Goal: Information Seeking & Learning: Compare options

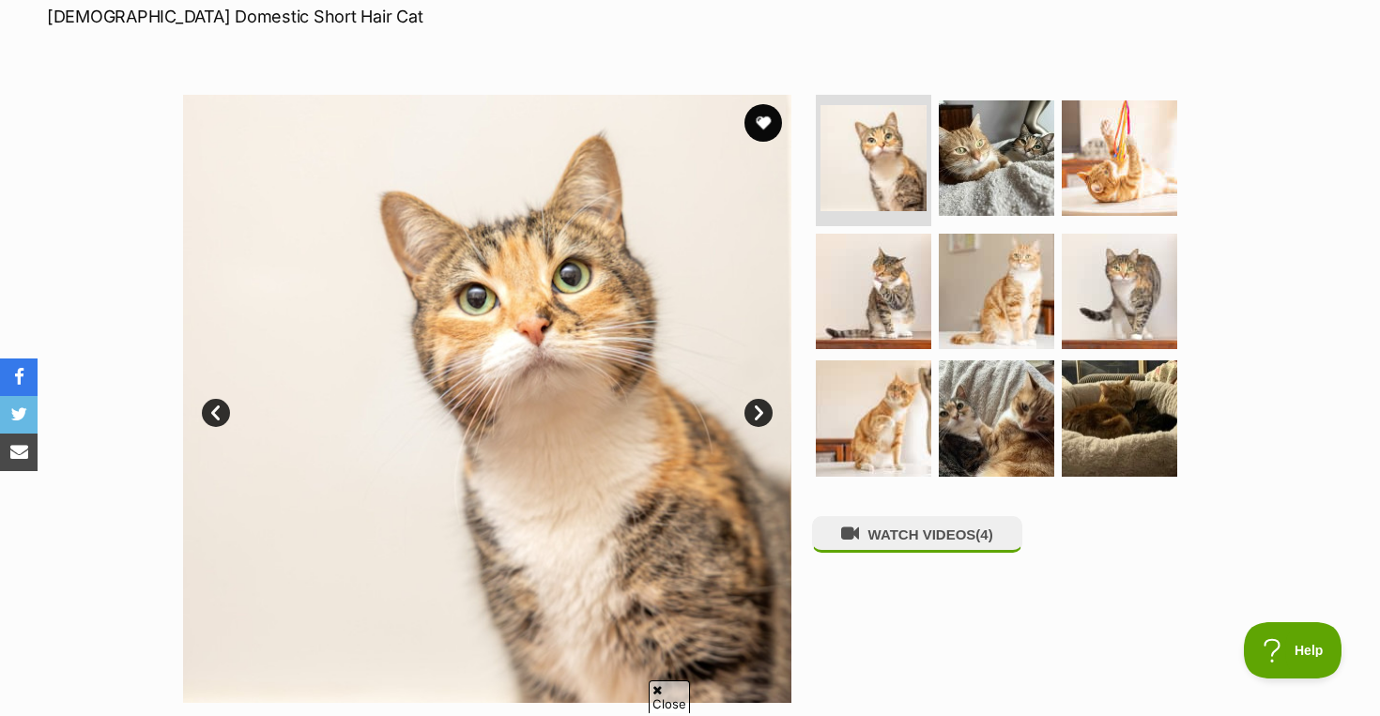
click at [763, 399] on link "Next" at bounding box center [758, 413] width 28 height 28
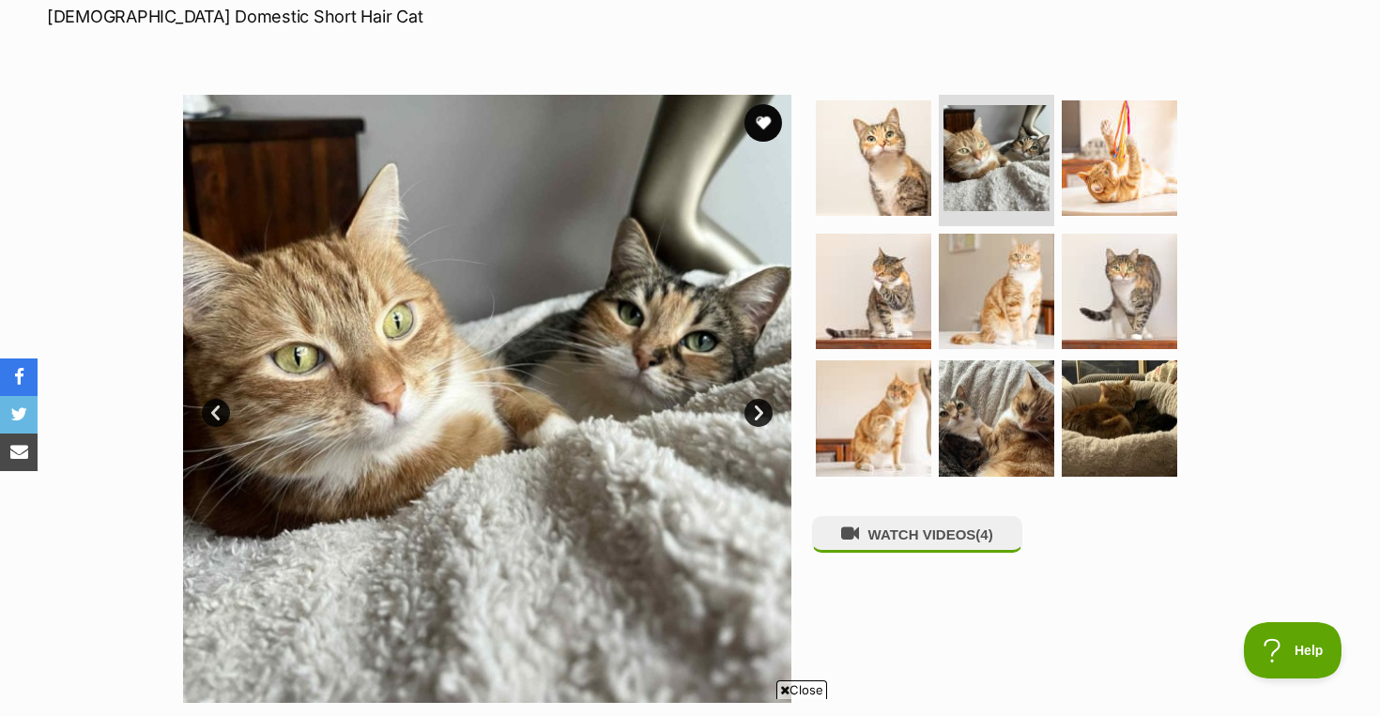
click at [758, 399] on link "Next" at bounding box center [758, 413] width 28 height 28
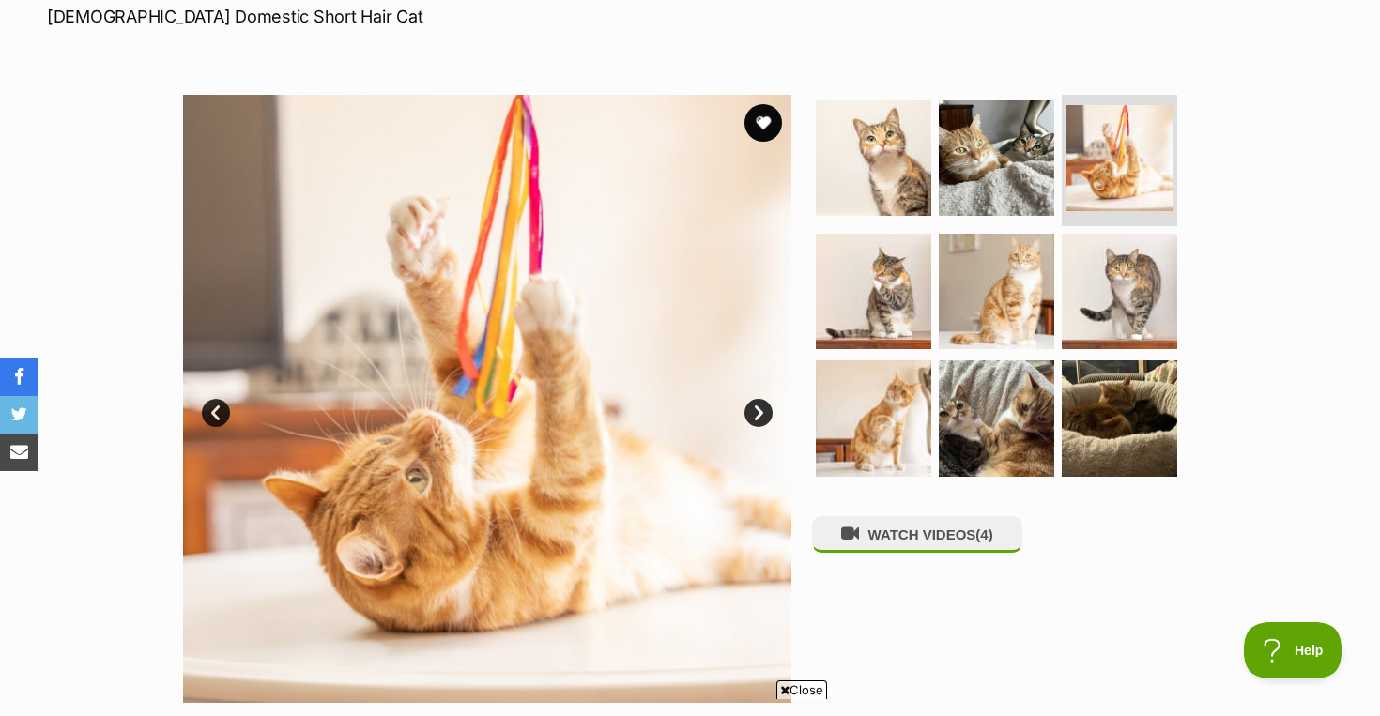
click at [758, 399] on link "Next" at bounding box center [758, 413] width 28 height 28
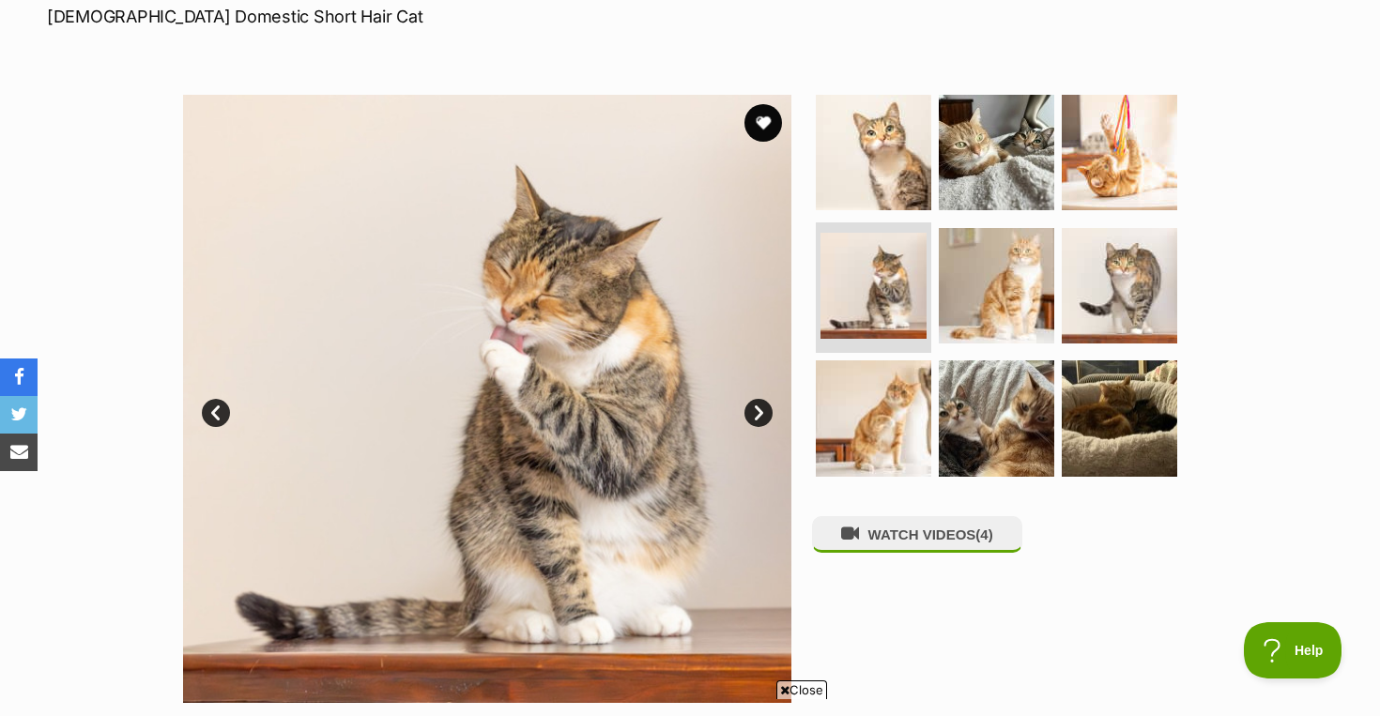
click at [758, 399] on link "Next" at bounding box center [758, 413] width 28 height 28
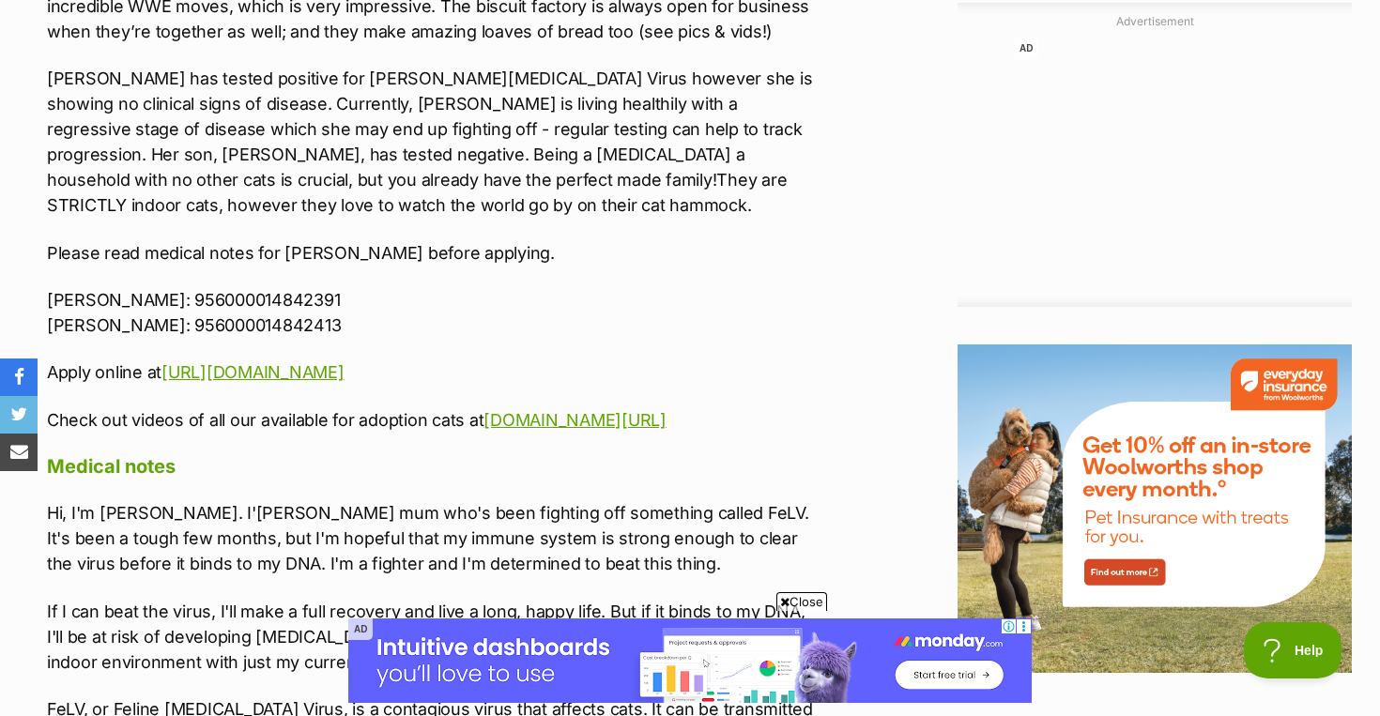
scroll to position [2331, 0]
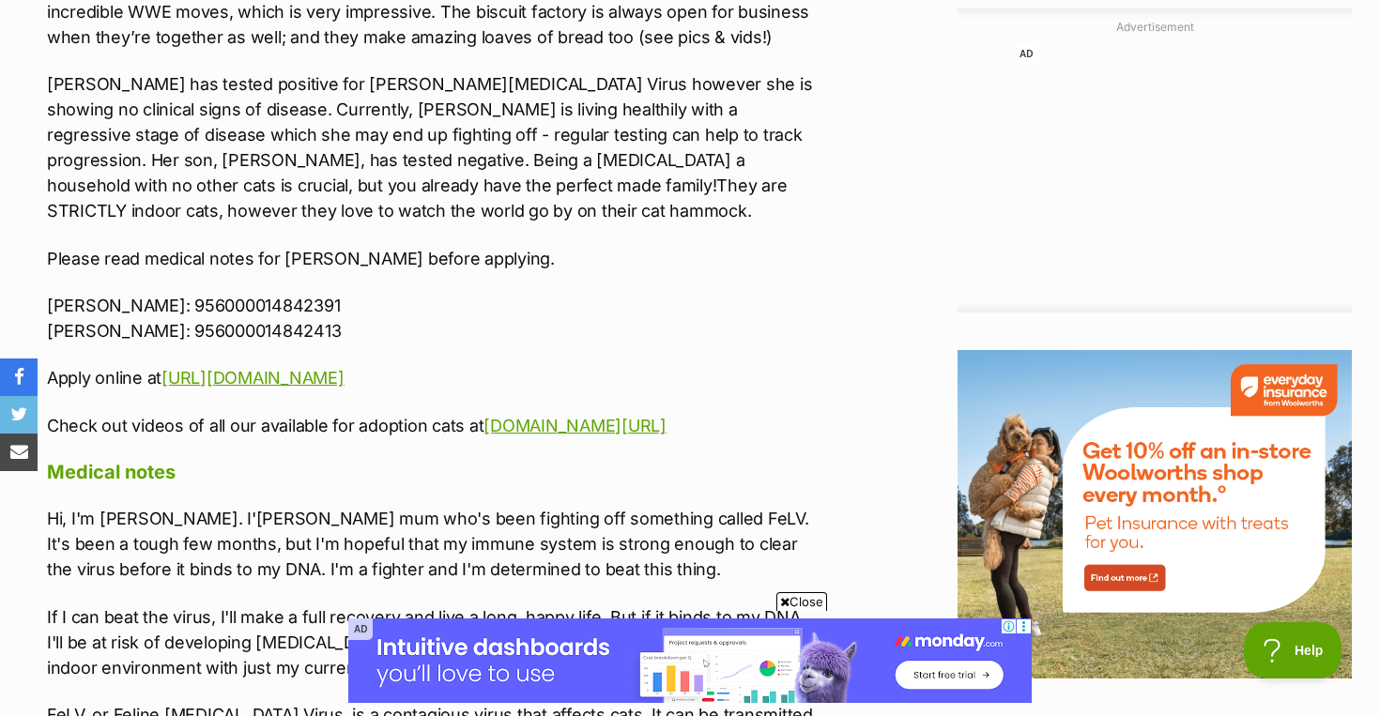
click at [797, 593] on span "Close" at bounding box center [801, 601] width 51 height 19
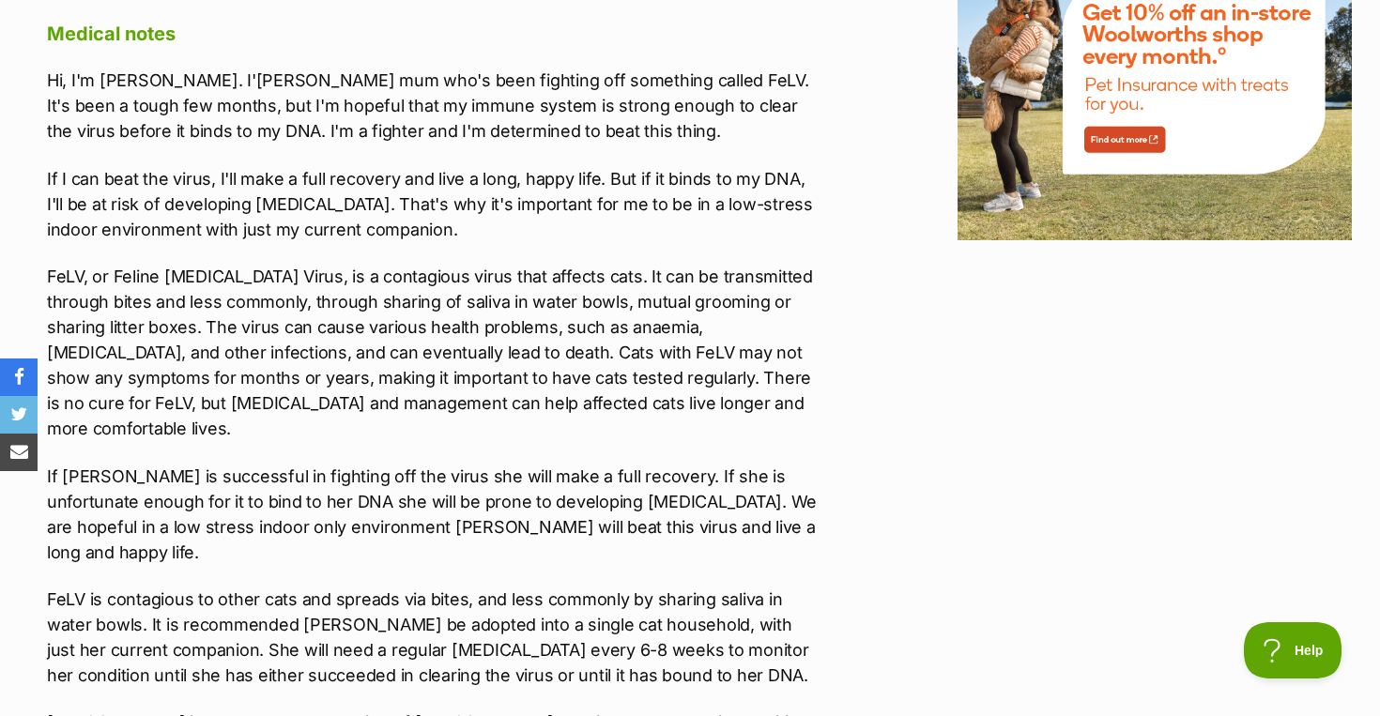
scroll to position [2769, 0]
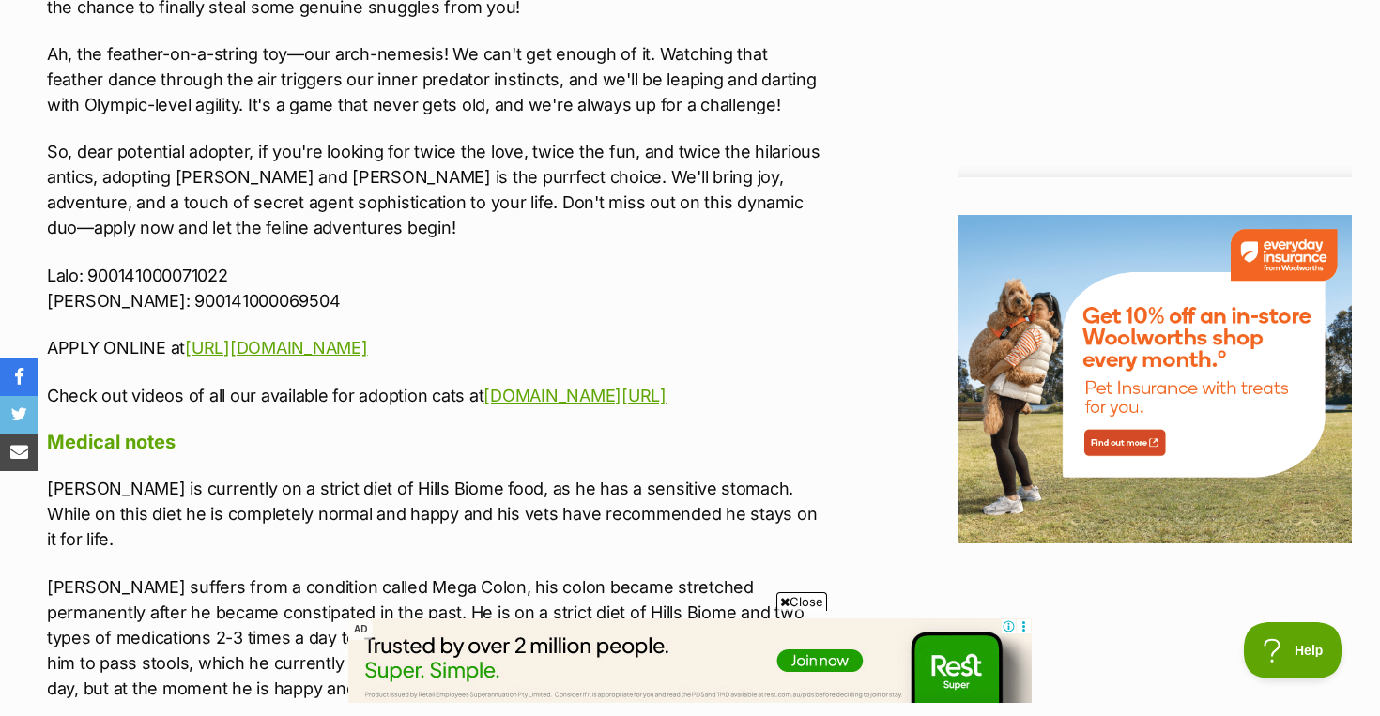
scroll to position [2370, 0]
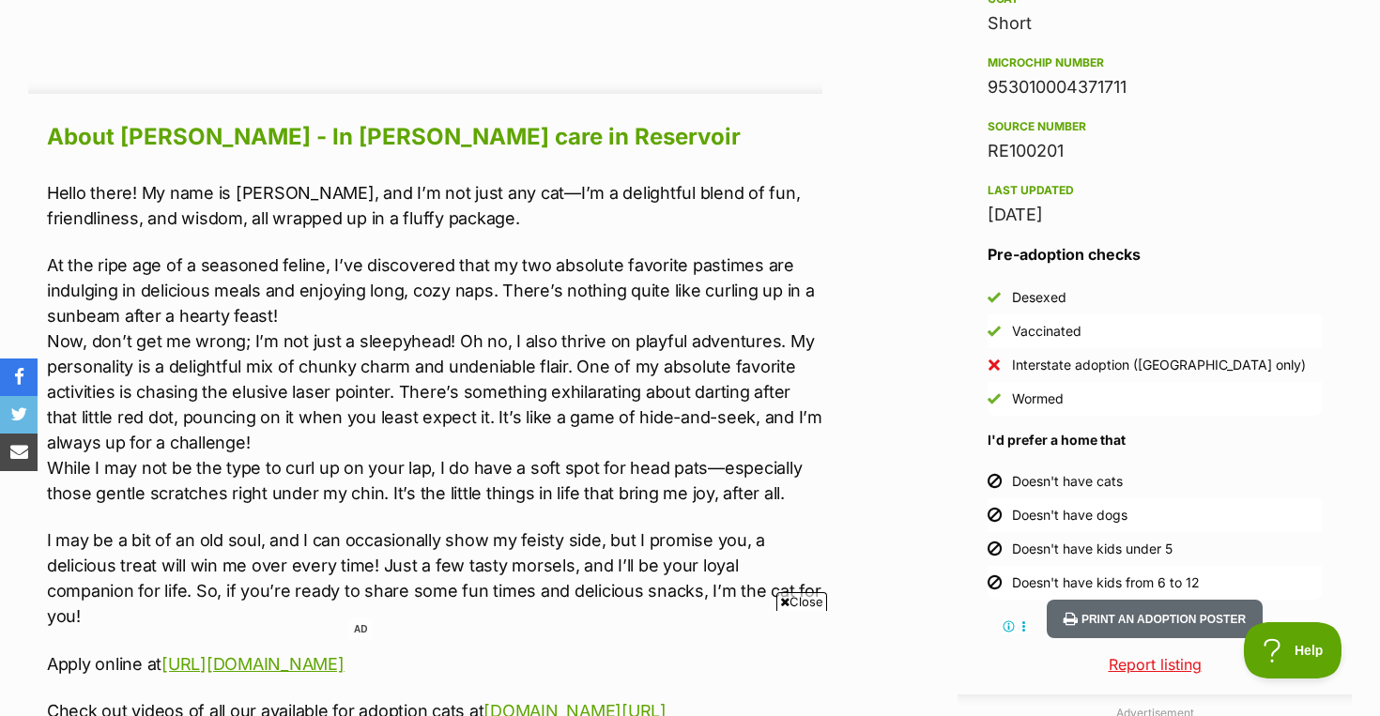
scroll to position [1605, 0]
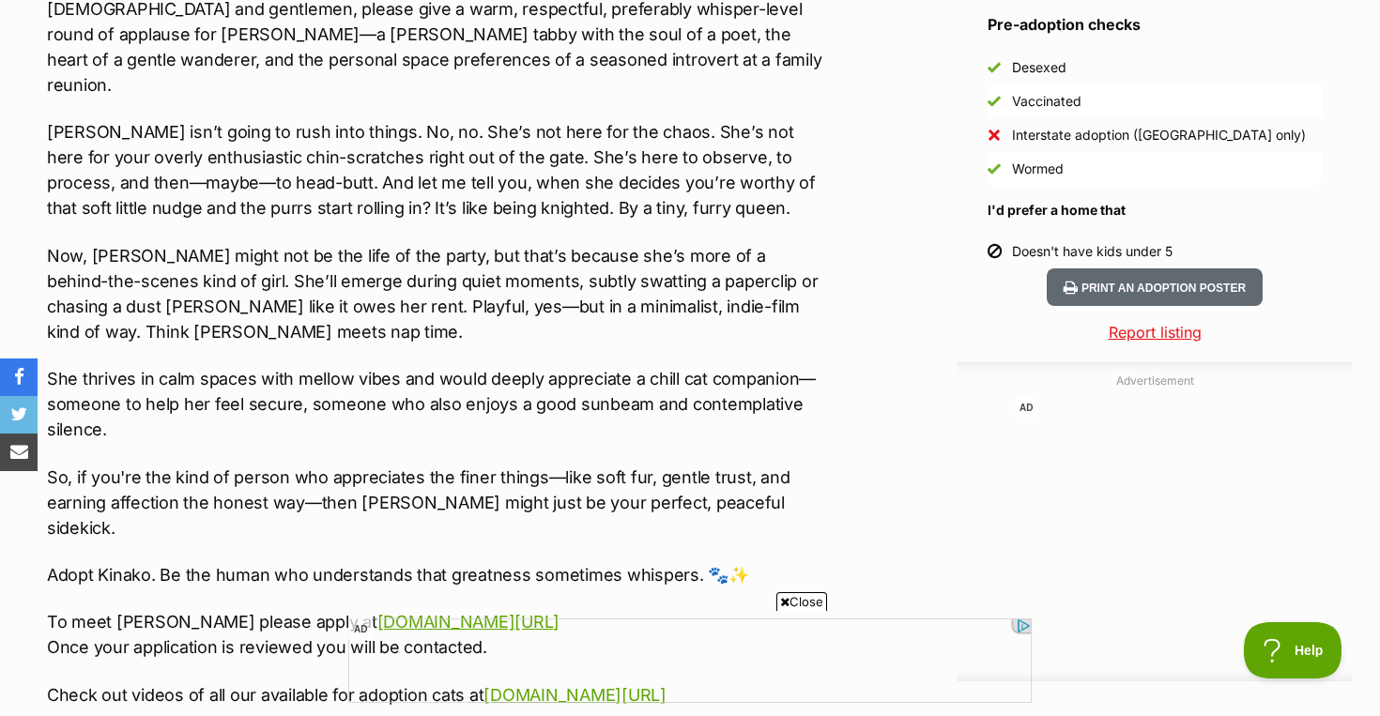
scroll to position [1878, 0]
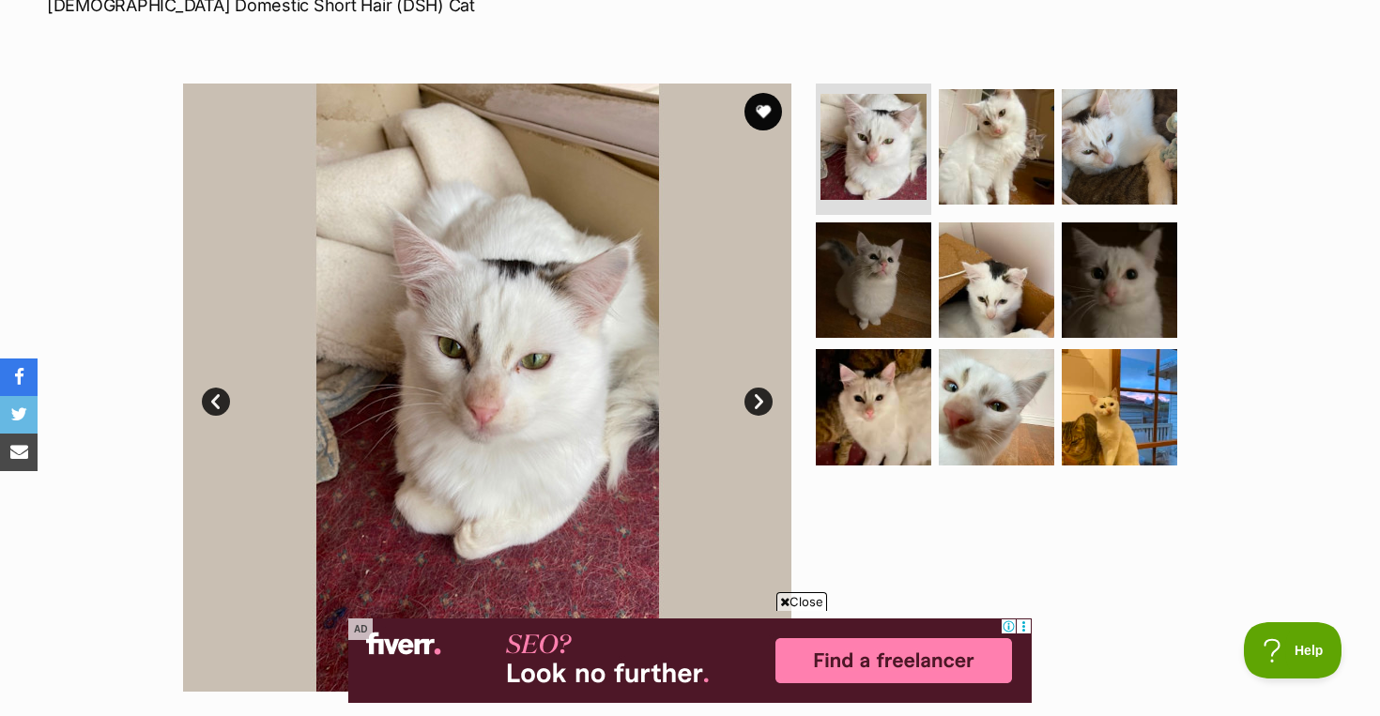
scroll to position [348, 0]
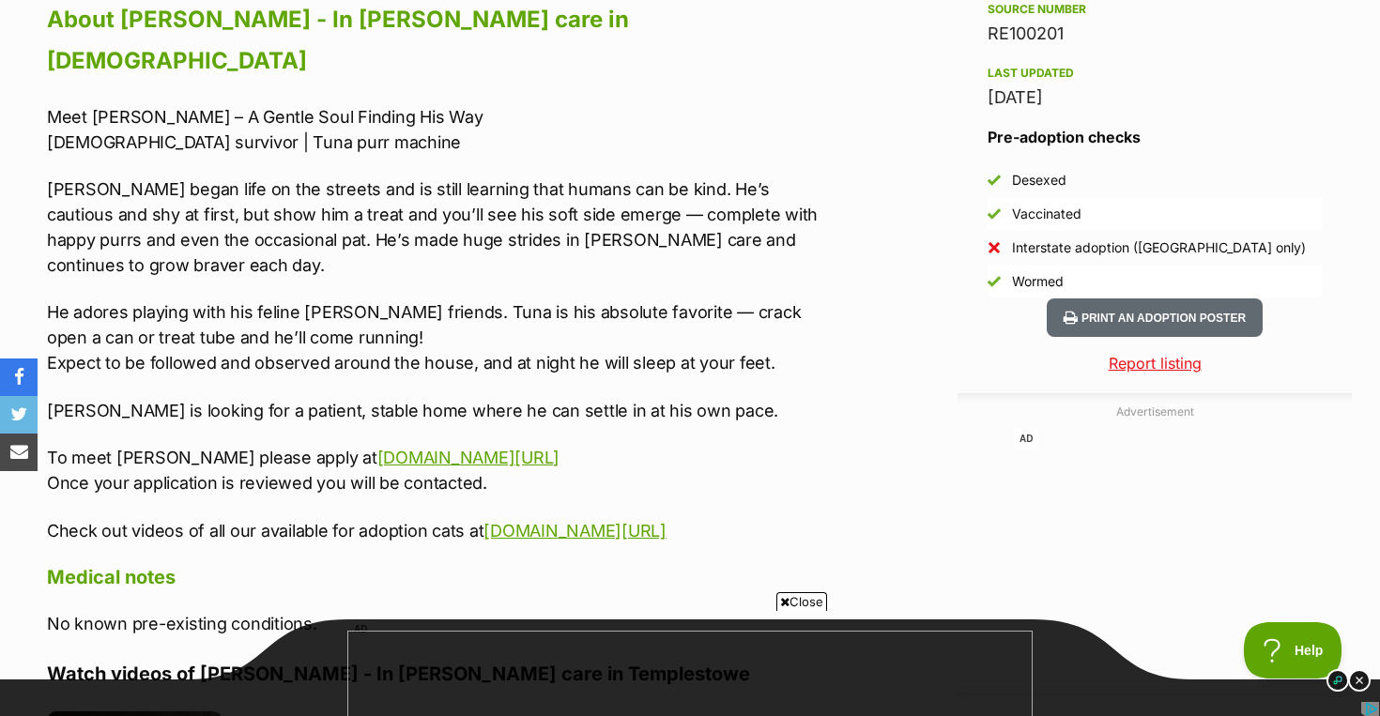
scroll to position [1772, 0]
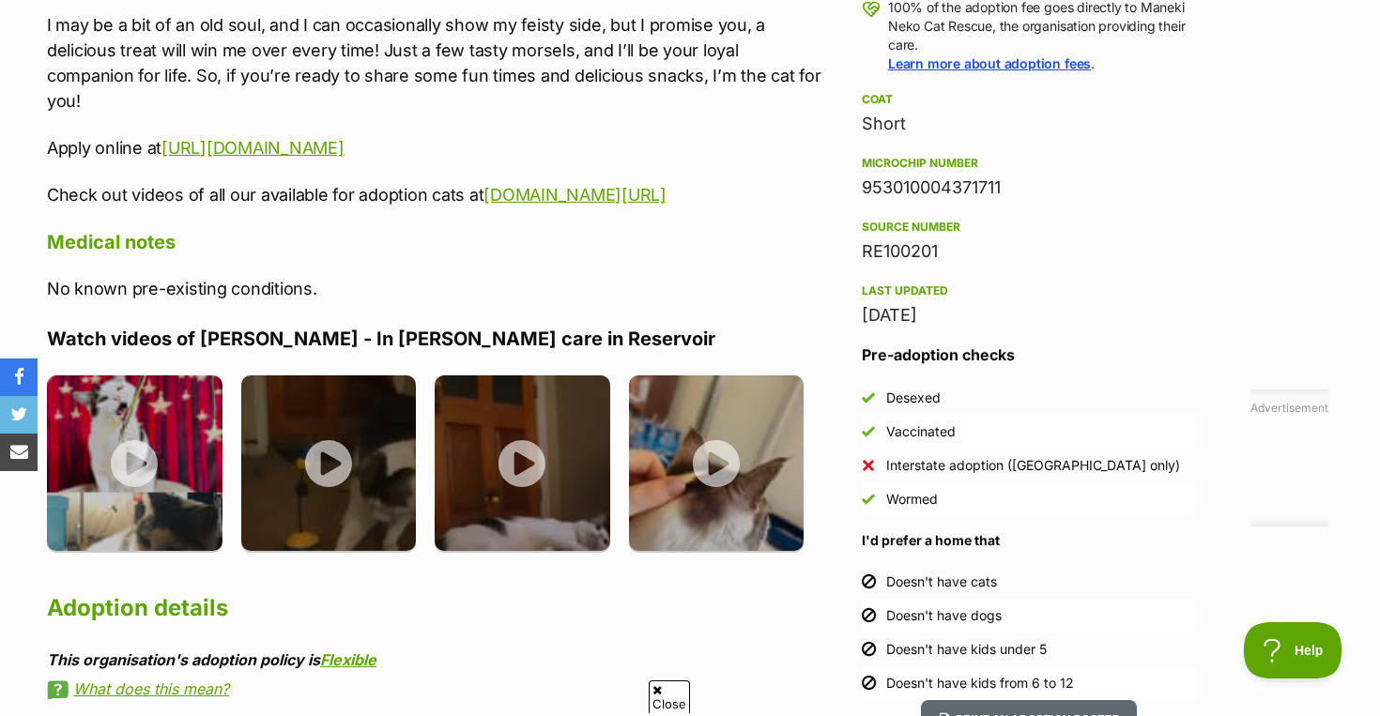
scroll to position [1501, 0]
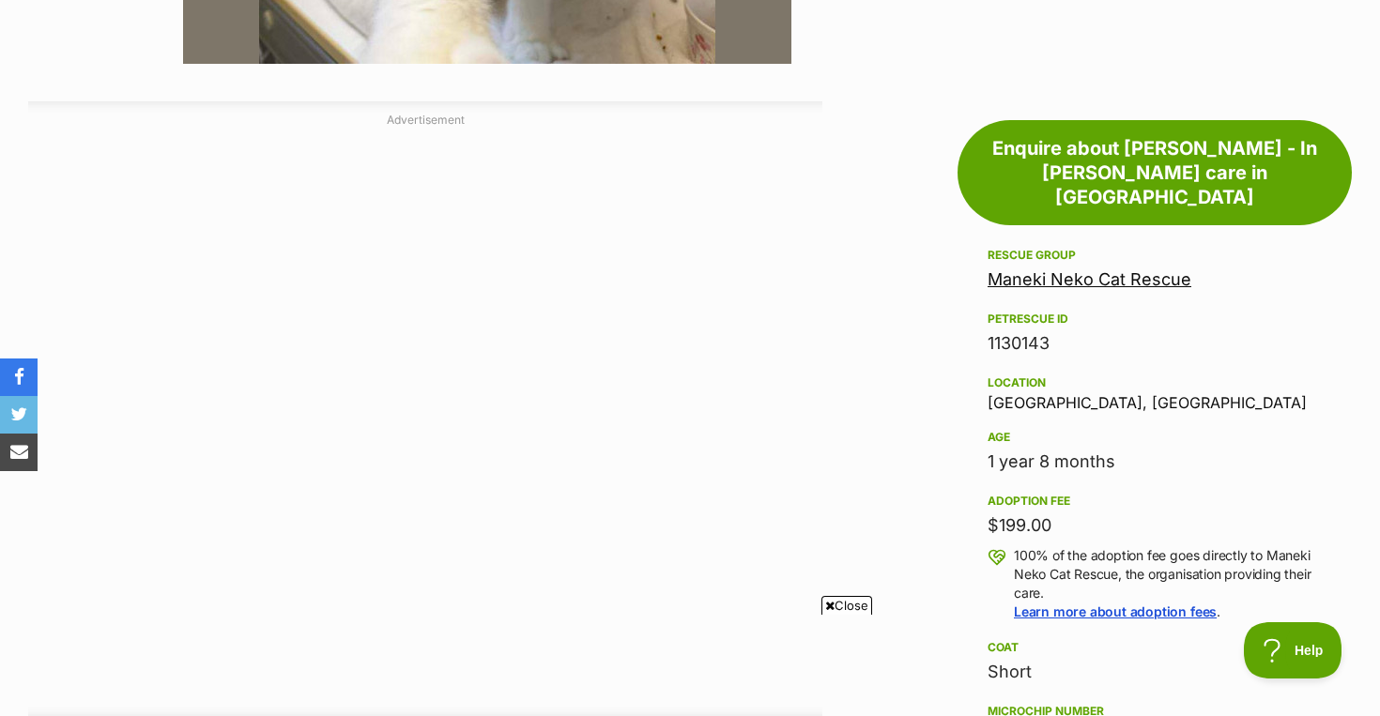
scroll to position [1638, 0]
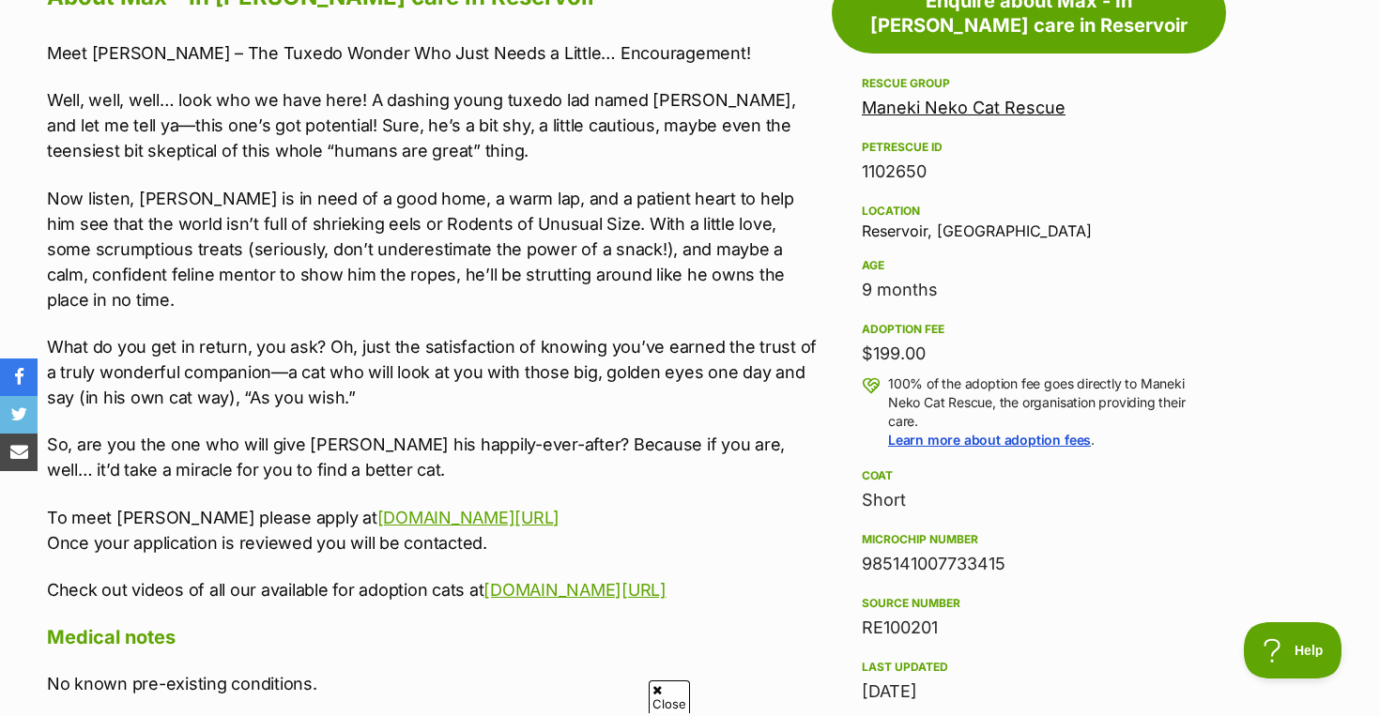
scroll to position [1741, 0]
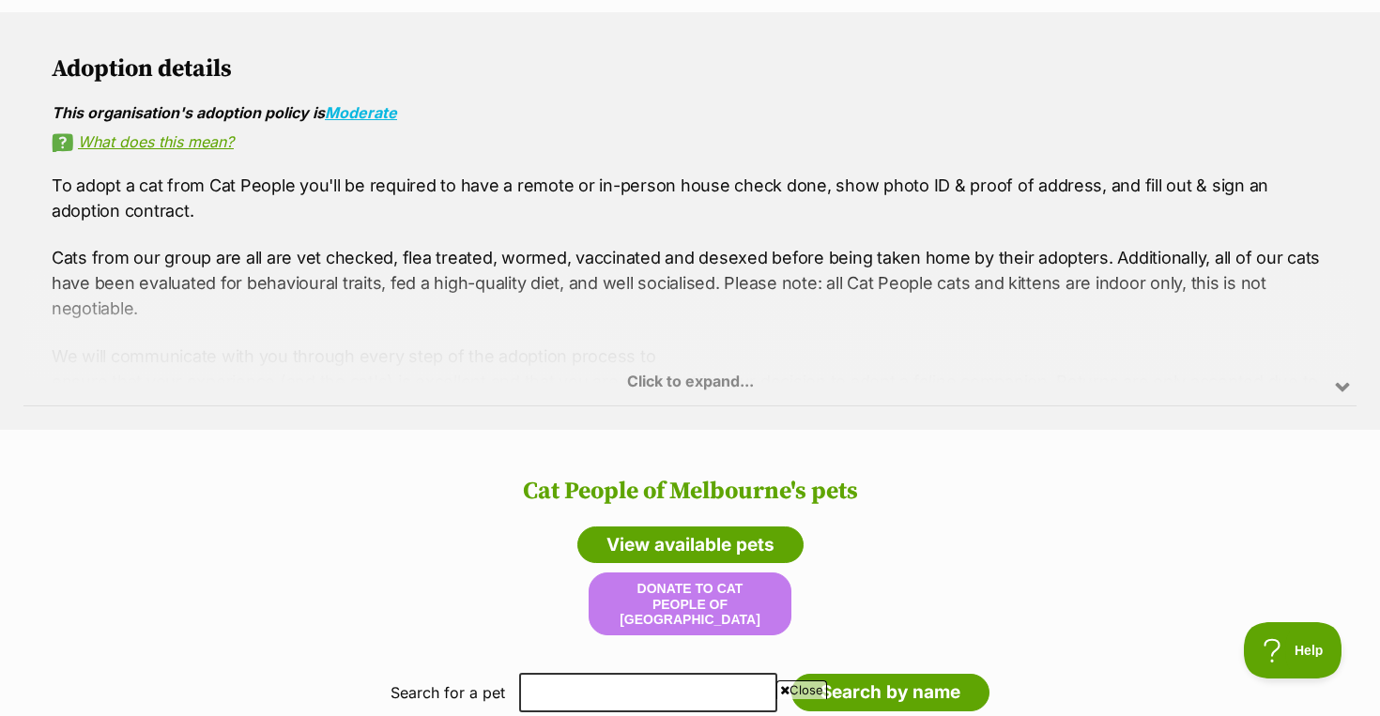
scroll to position [1400, 0]
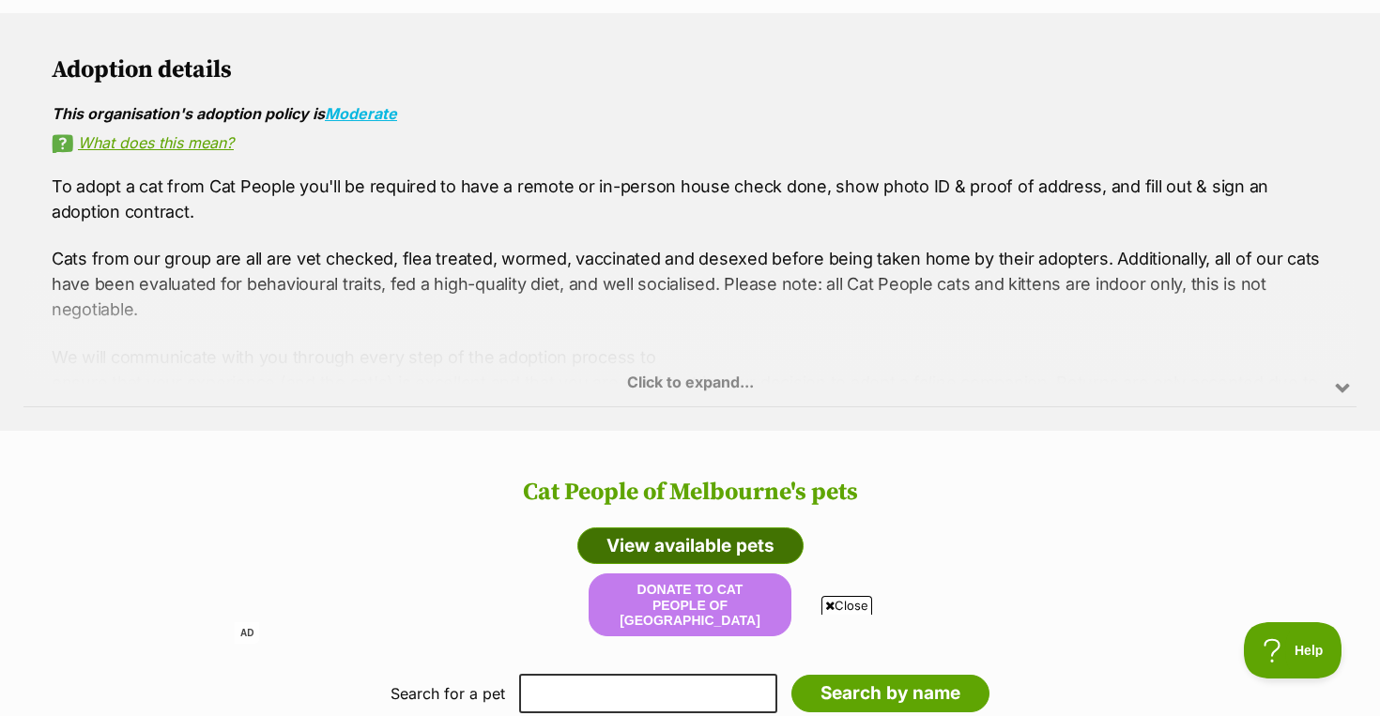
click at [672, 527] on link "View available pets" at bounding box center [690, 546] width 226 height 38
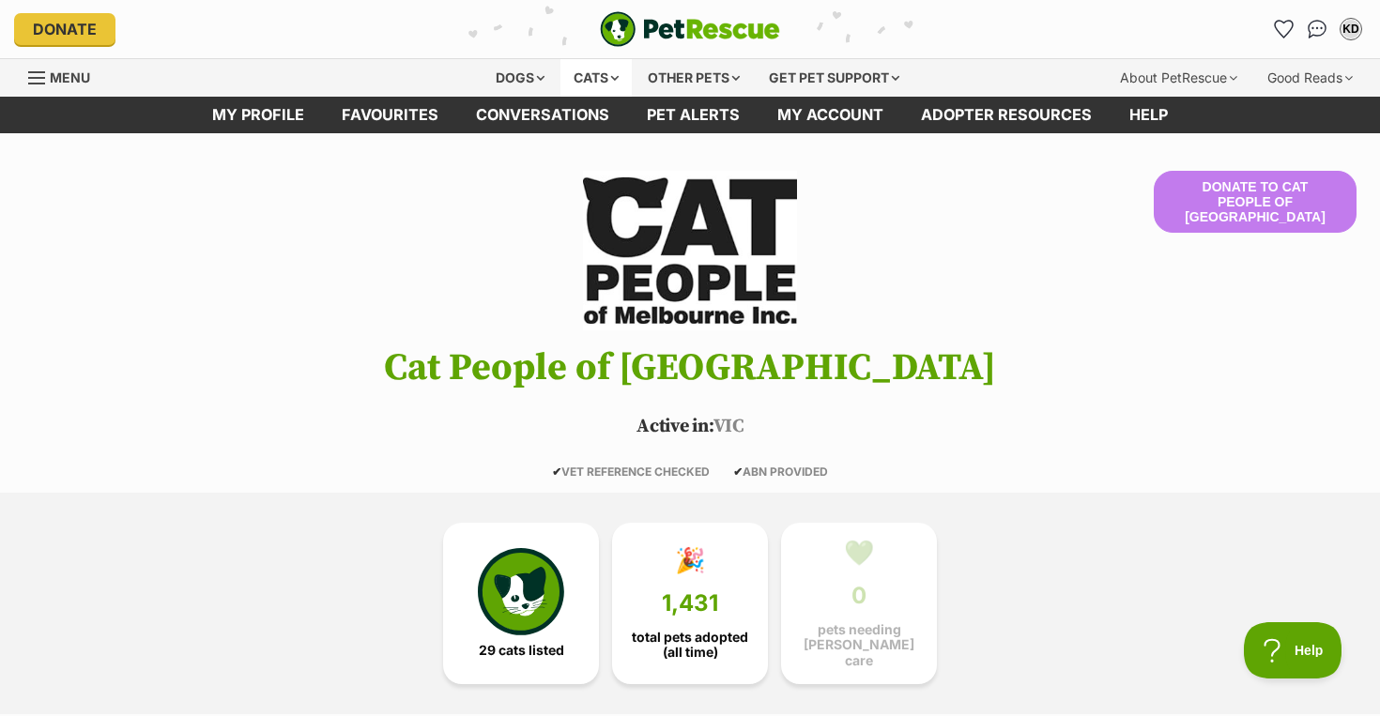
click at [601, 69] on div "Cats" at bounding box center [595, 78] width 71 height 38
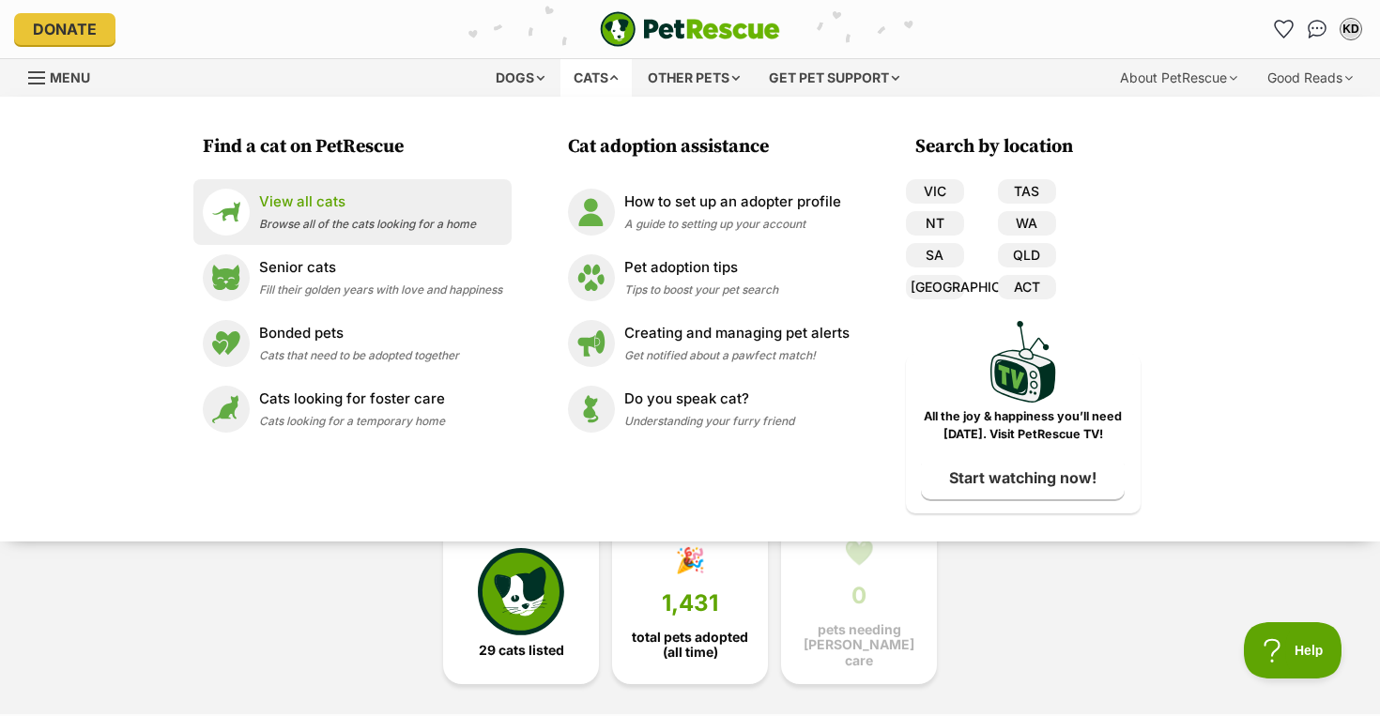
click at [301, 197] on p "View all cats" at bounding box center [367, 202] width 217 height 22
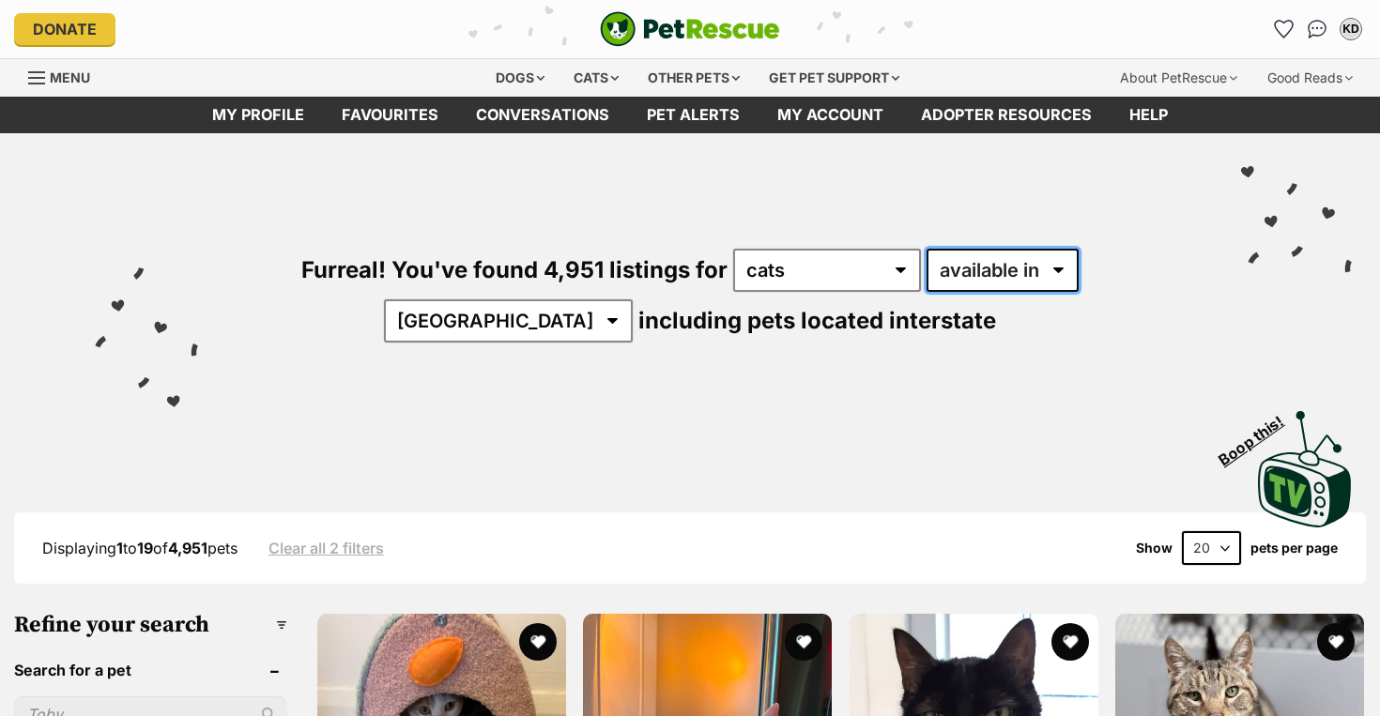
click at [986, 268] on select "available in located in" at bounding box center [1002, 270] width 152 height 43
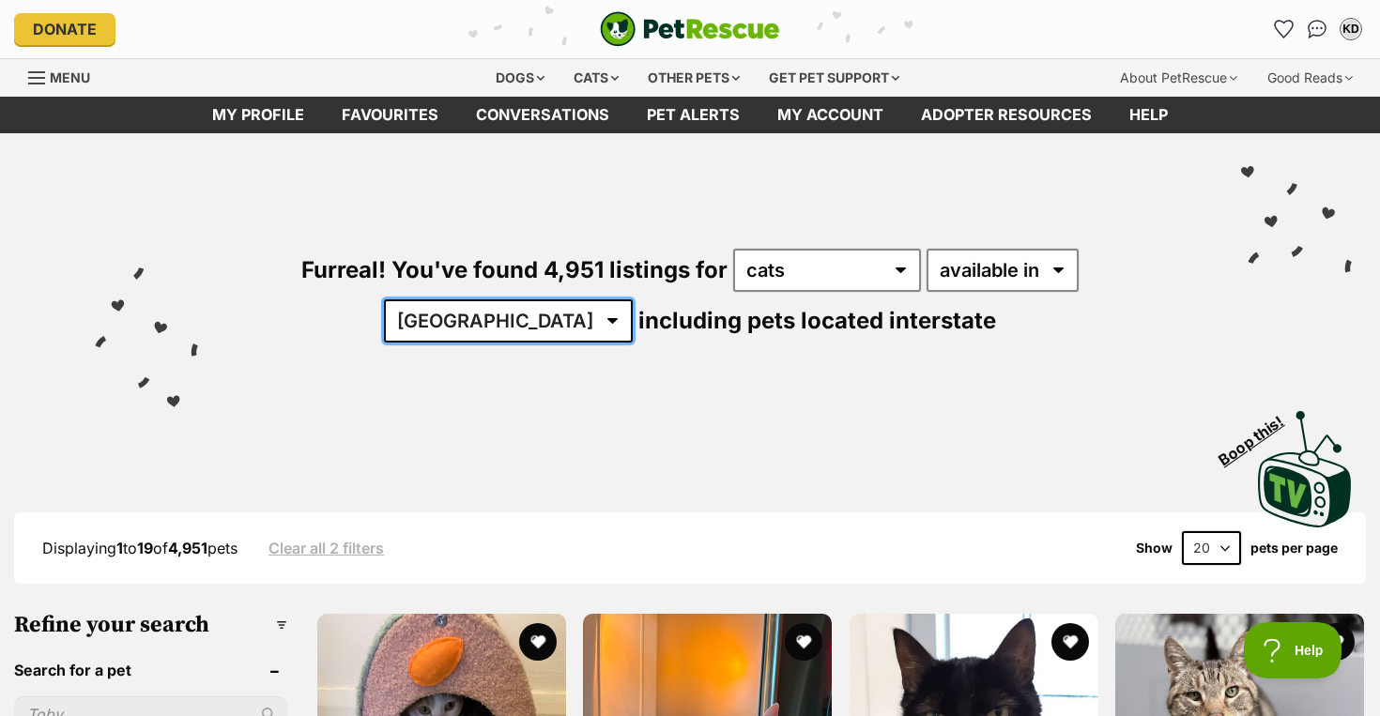
click at [633, 299] on select "Australia ACT NSW NT QLD SA TAS VIC WA" at bounding box center [508, 320] width 249 height 43
select select "VIC"
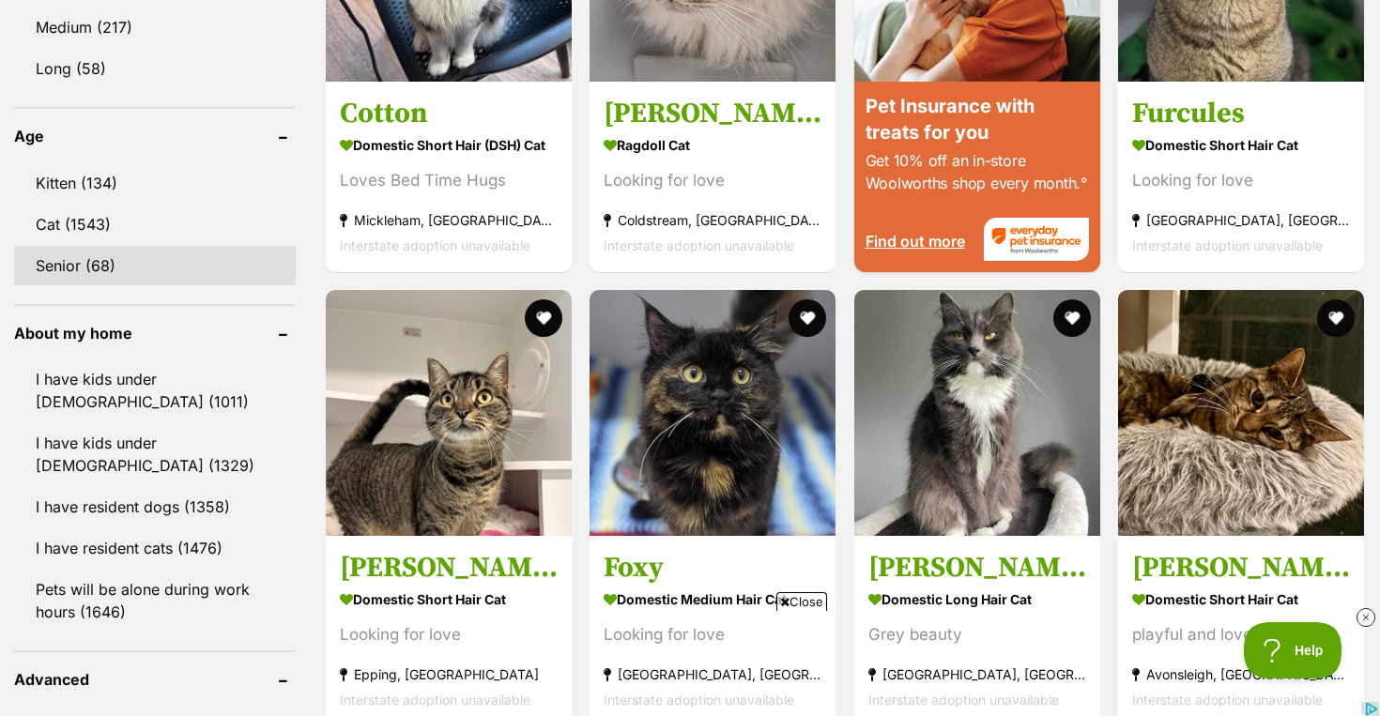
click at [199, 256] on link "Senior (68)" at bounding box center [155, 265] width 282 height 39
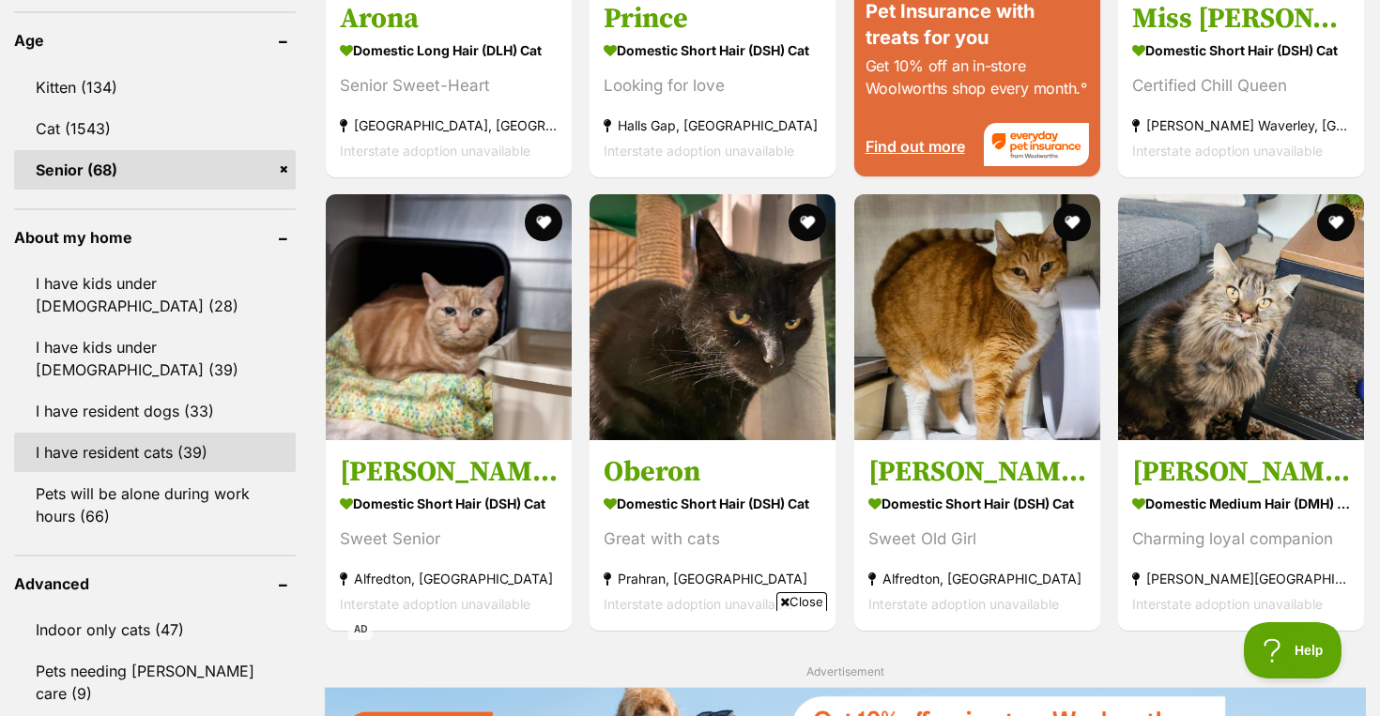
click at [138, 433] on link "I have resident cats (39)" at bounding box center [155, 452] width 282 height 39
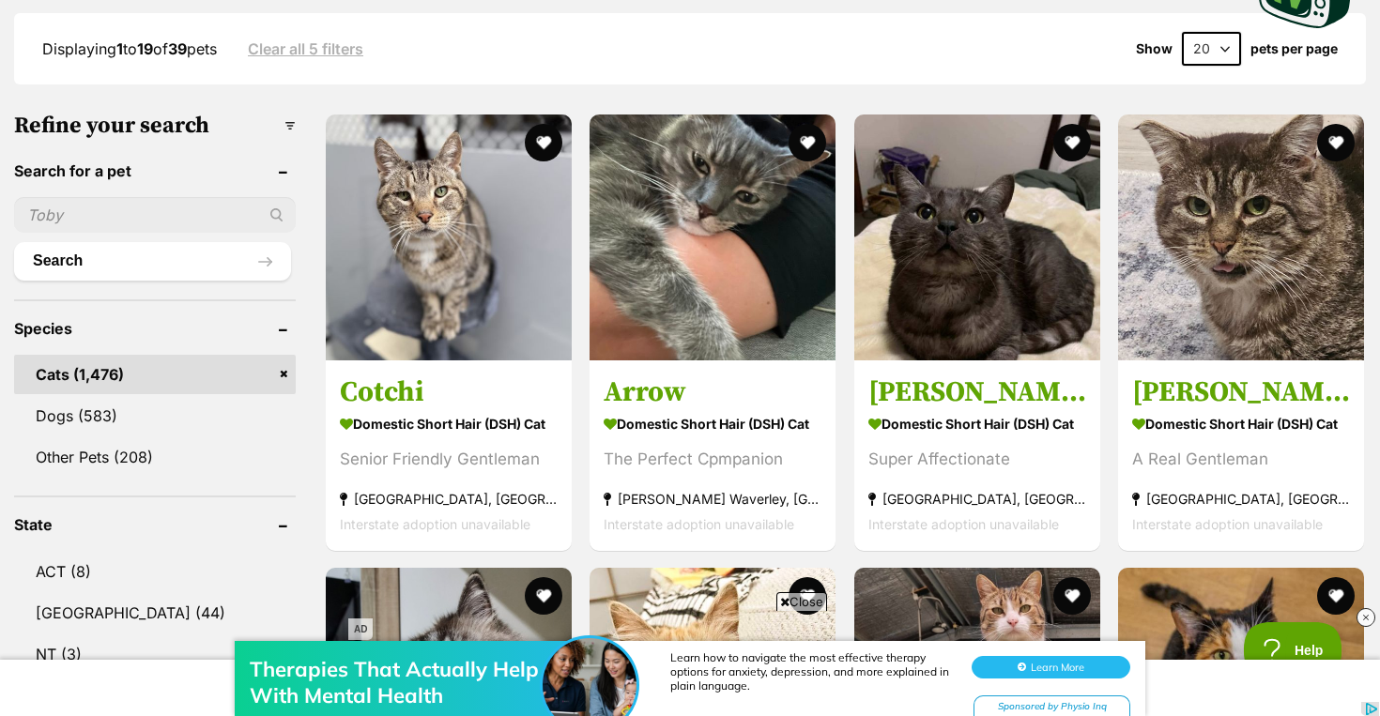
scroll to position [496, 0]
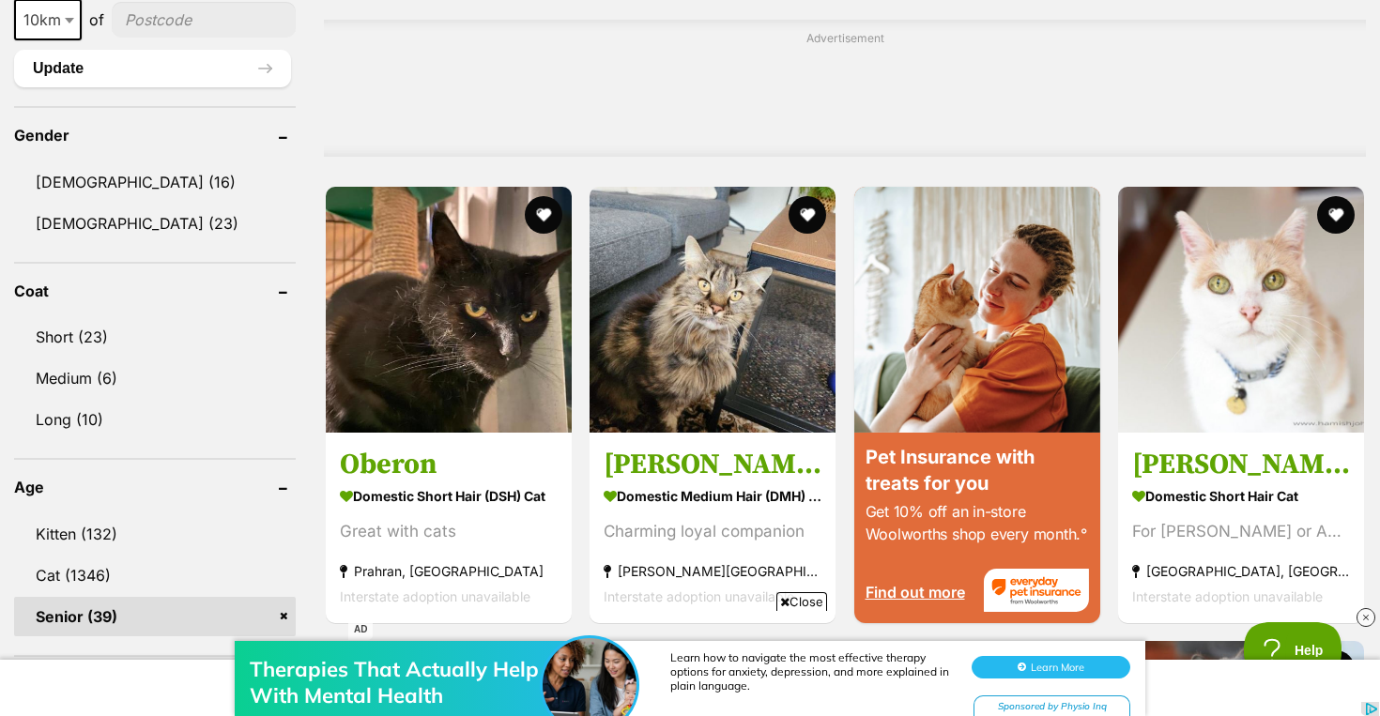
scroll to position [1518, 0]
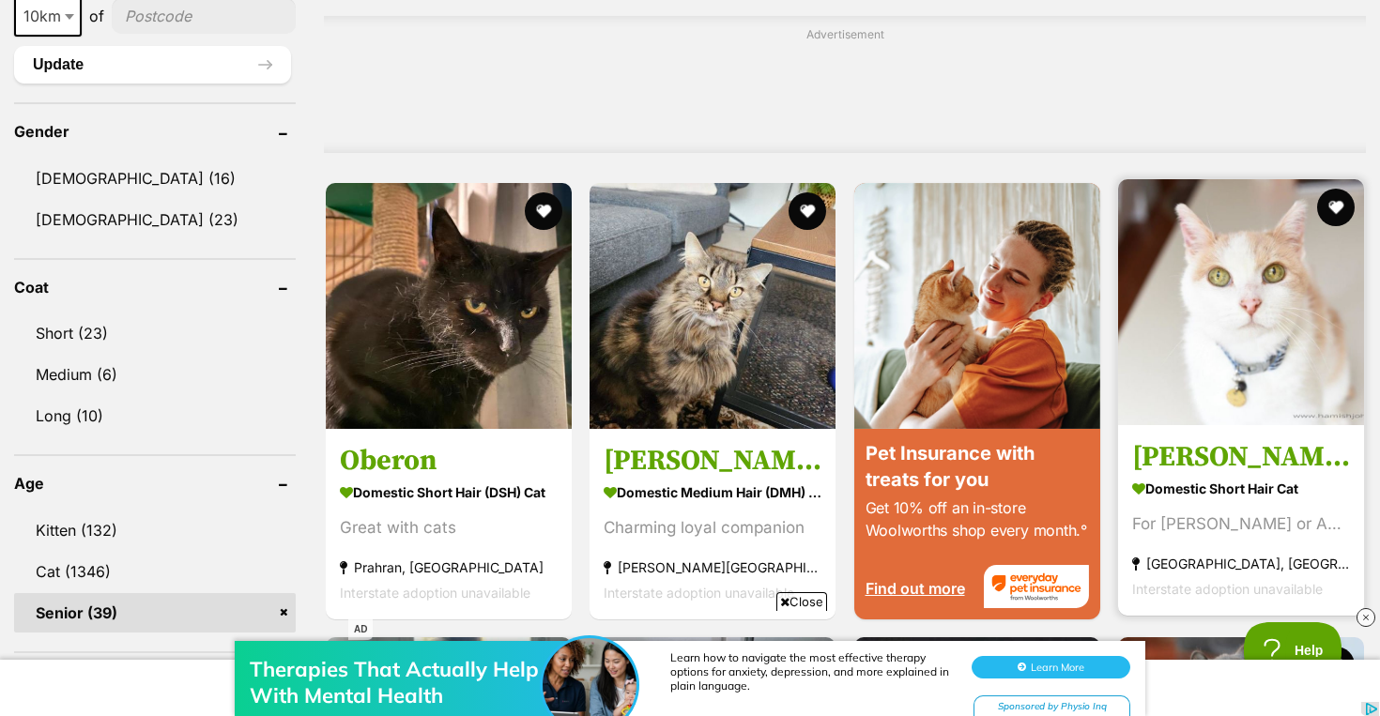
click at [1160, 300] on img at bounding box center [1241, 302] width 246 height 246
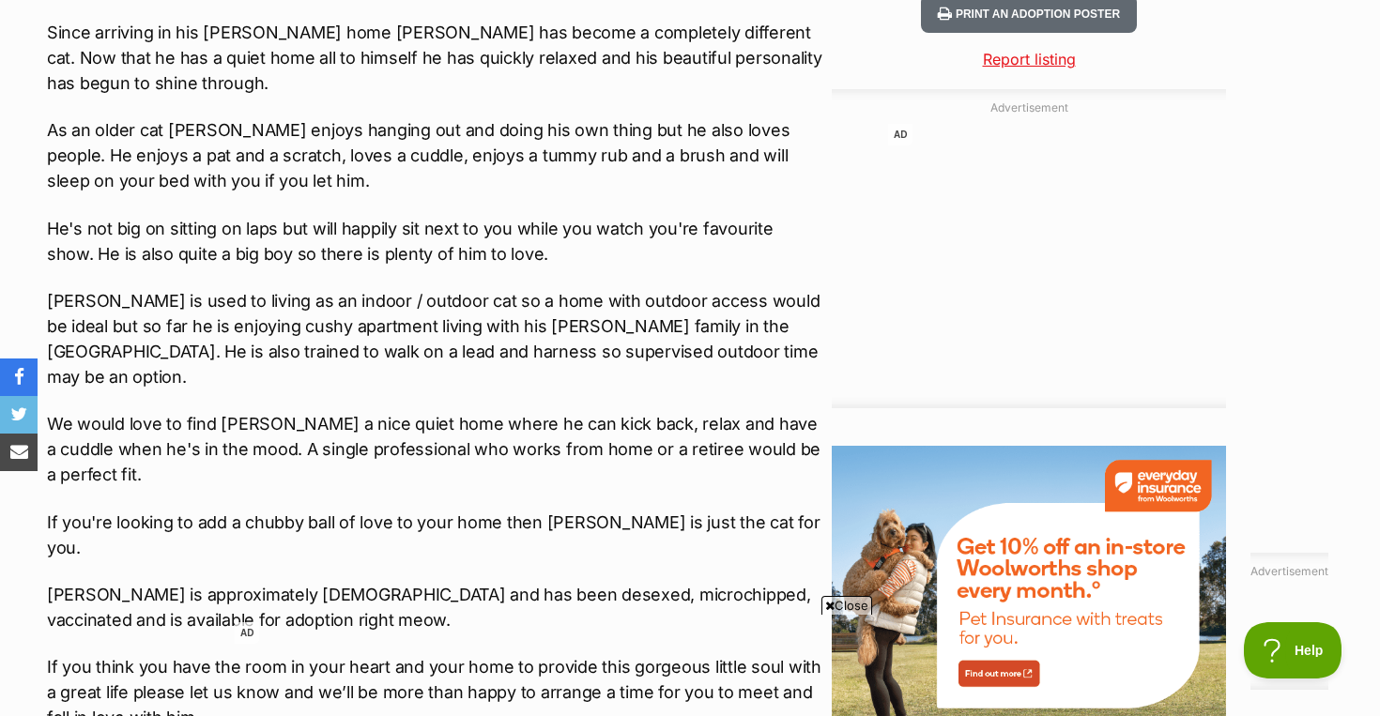
scroll to position [2243, 0]
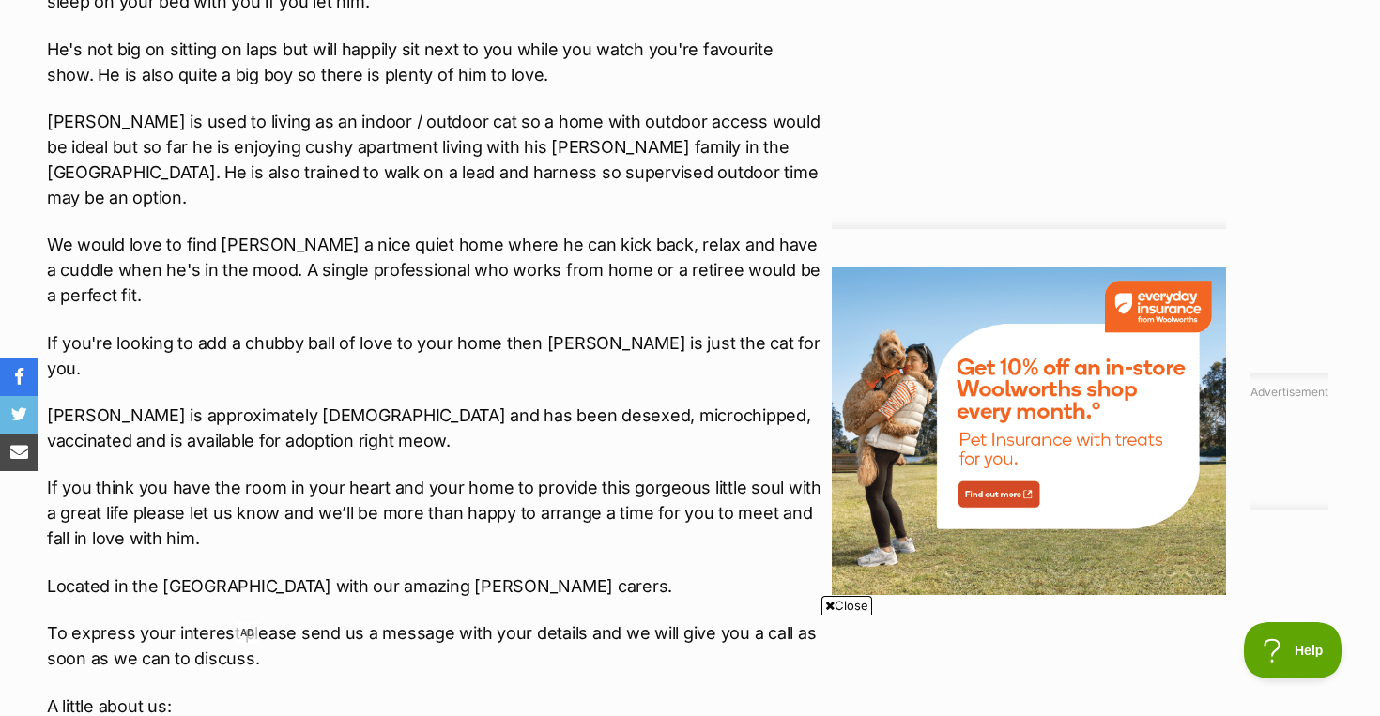
click at [836, 603] on span "Close" at bounding box center [846, 605] width 51 height 19
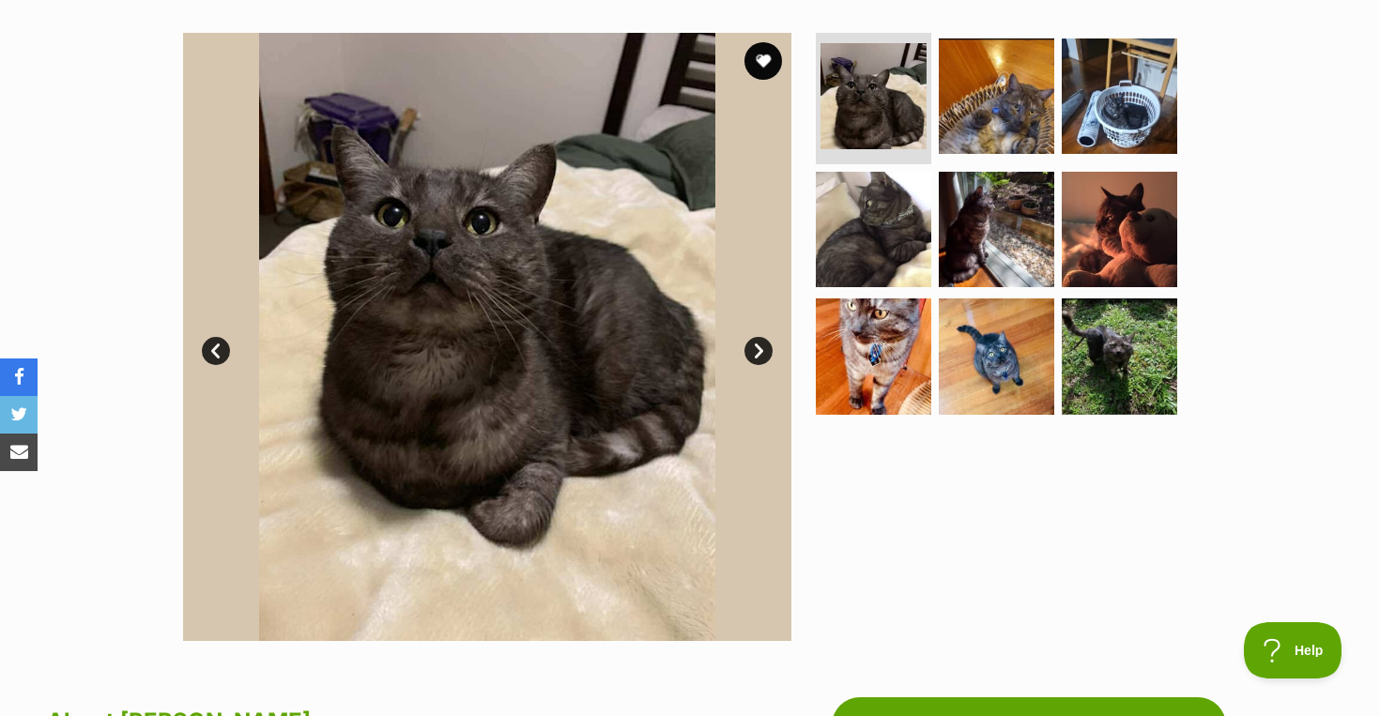
scroll to position [327, 0]
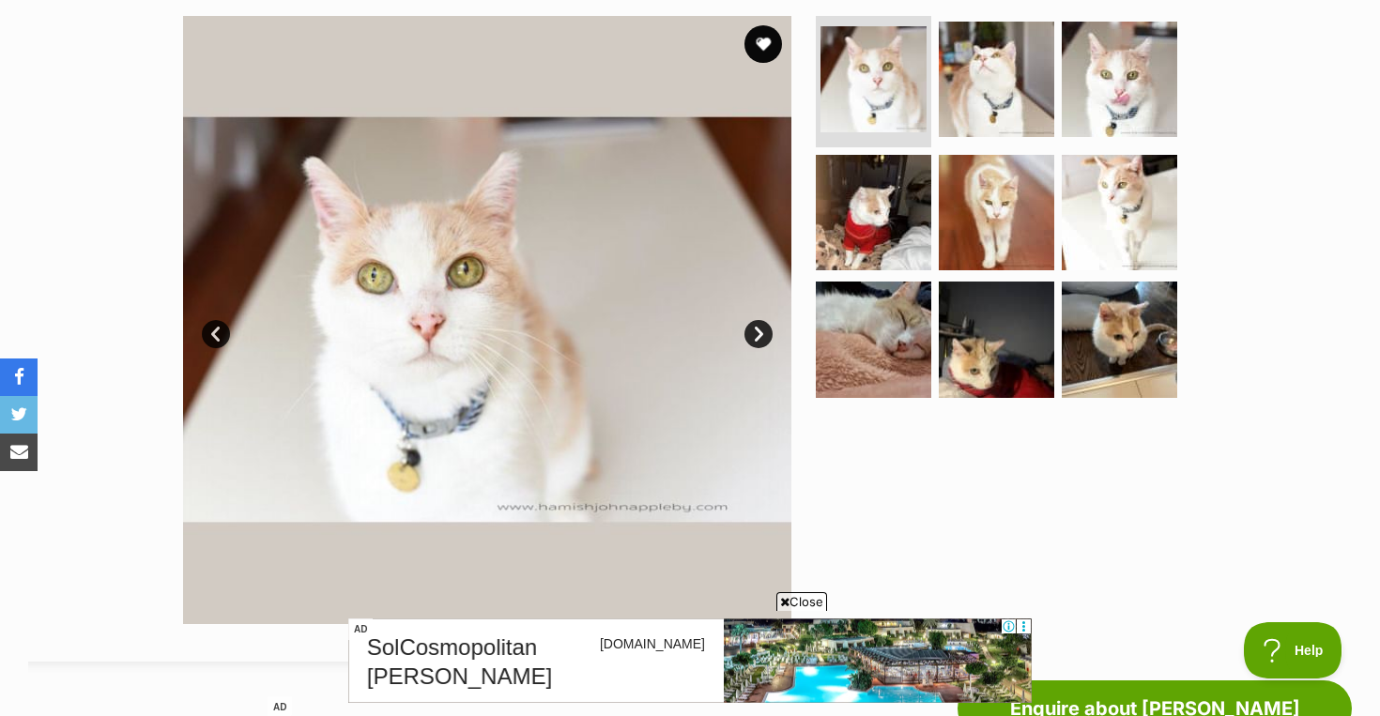
scroll to position [266, 0]
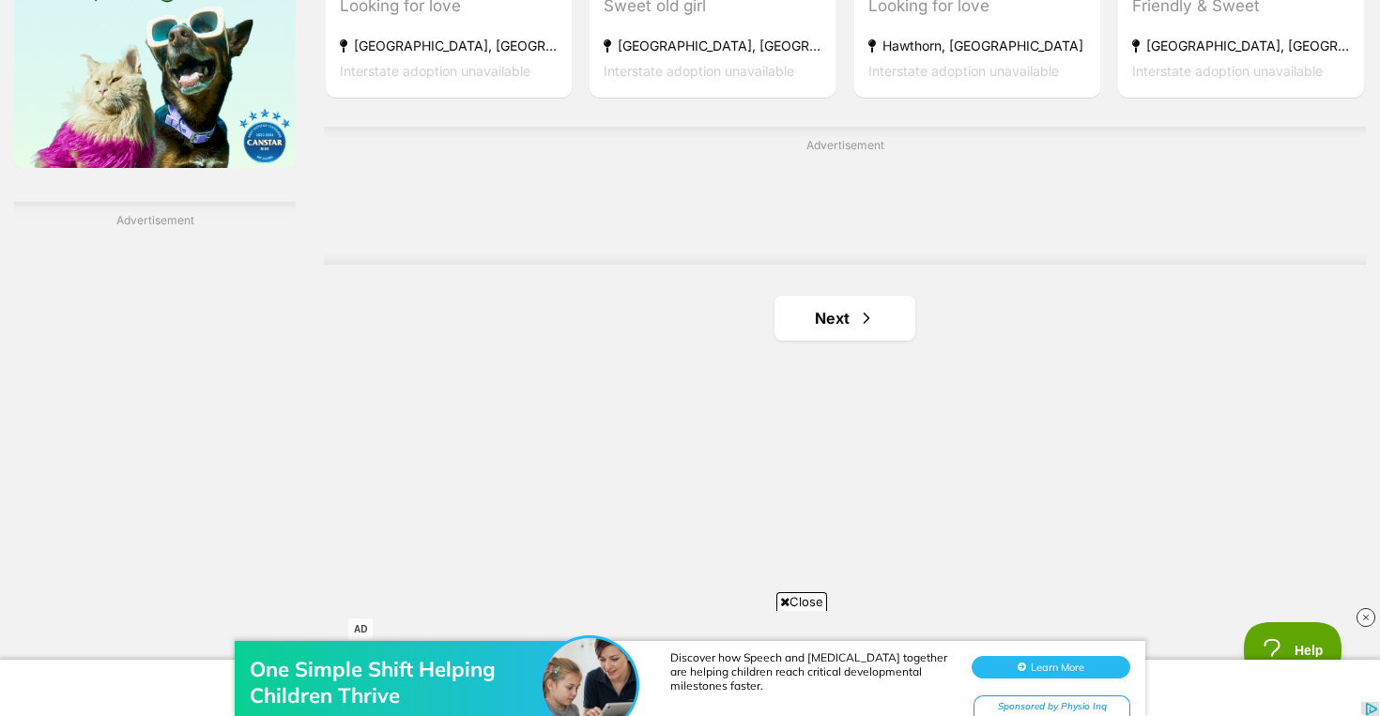
scroll to position [3202, 0]
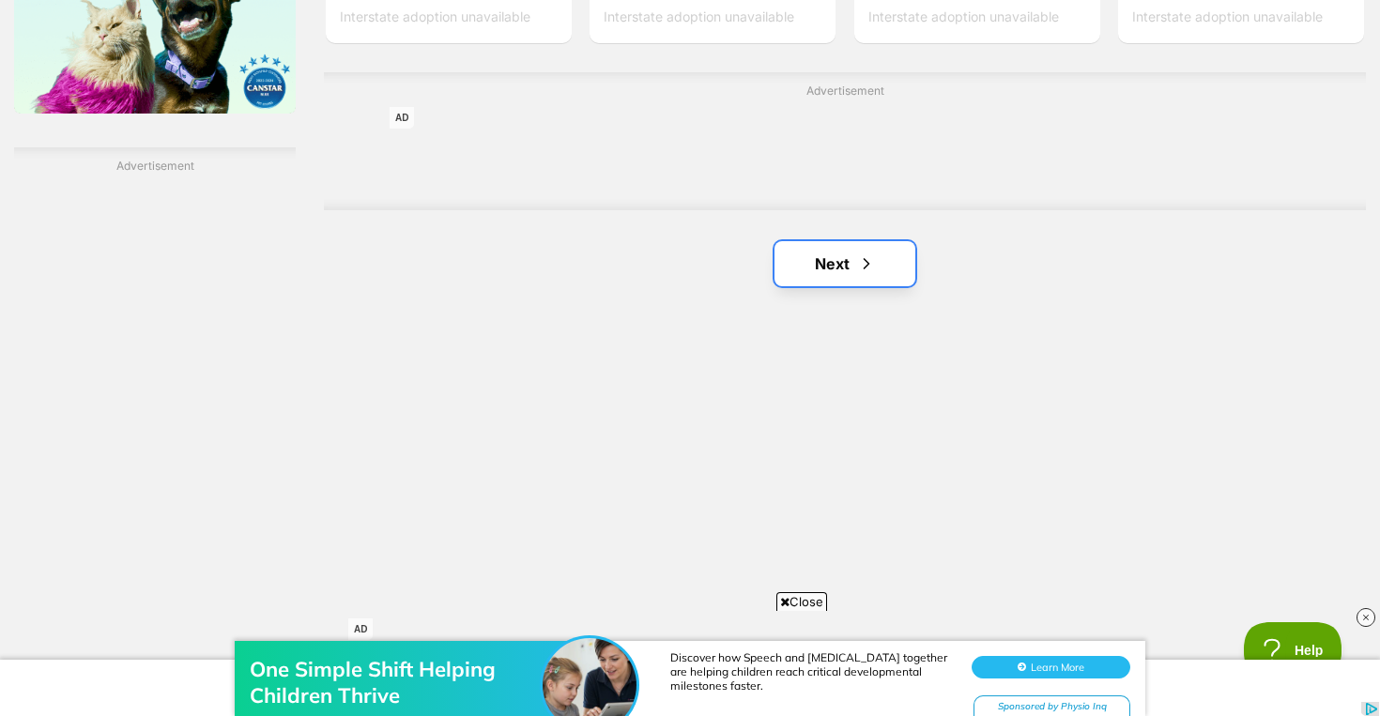
click at [836, 275] on link "Next" at bounding box center [844, 263] width 141 height 45
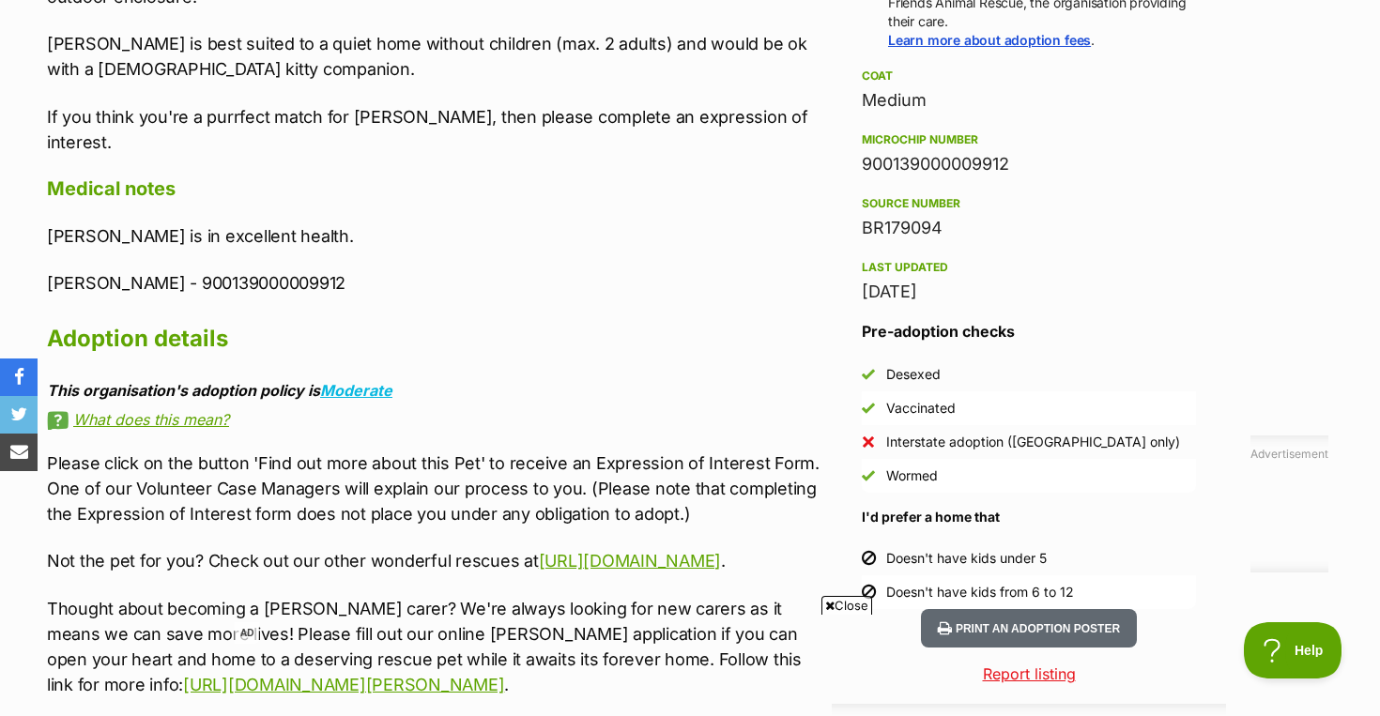
scroll to position [2074, 0]
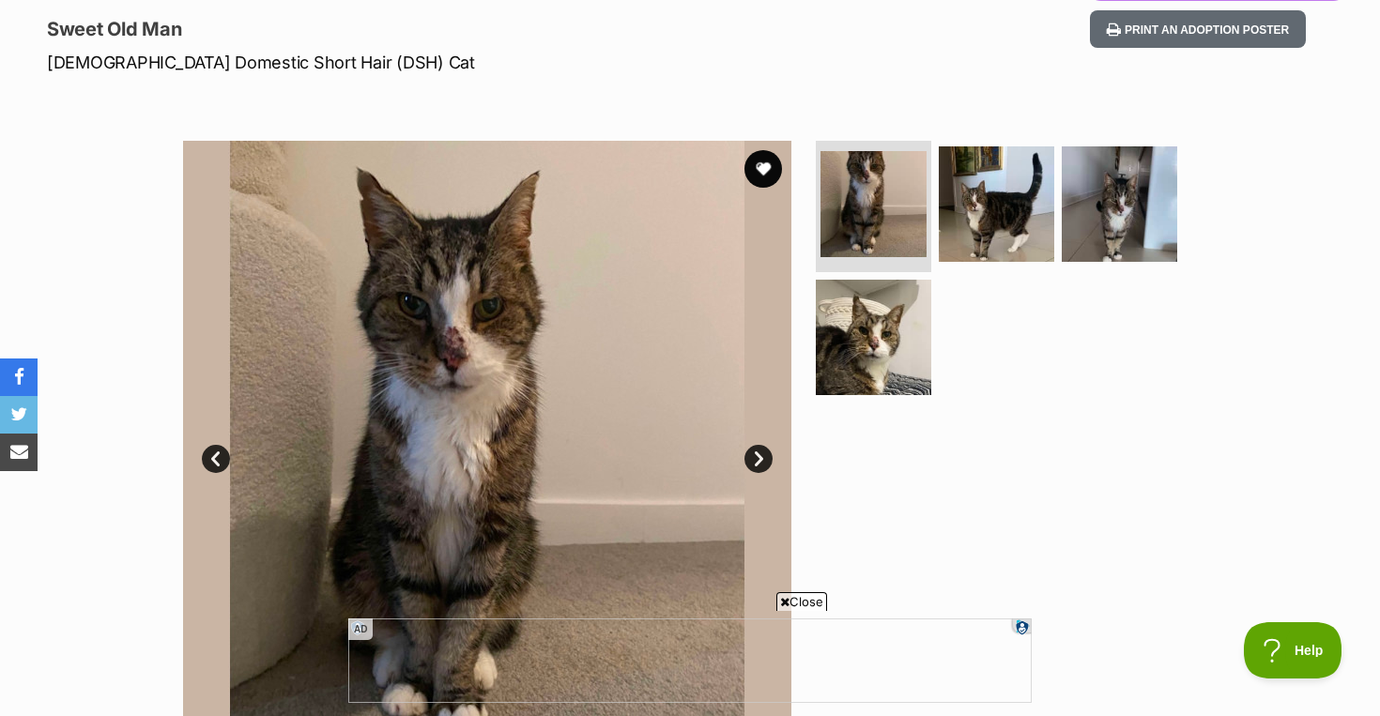
scroll to position [286, 0]
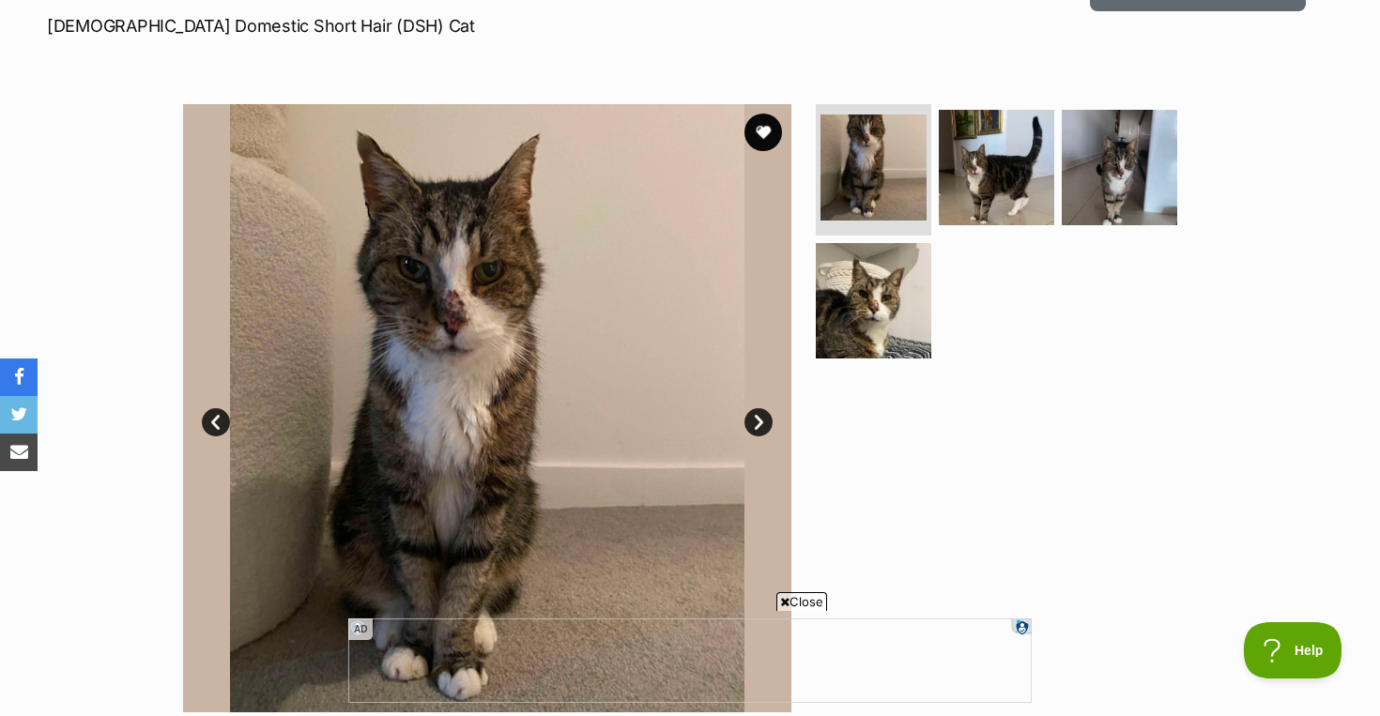
click at [761, 420] on link "Next" at bounding box center [758, 422] width 28 height 28
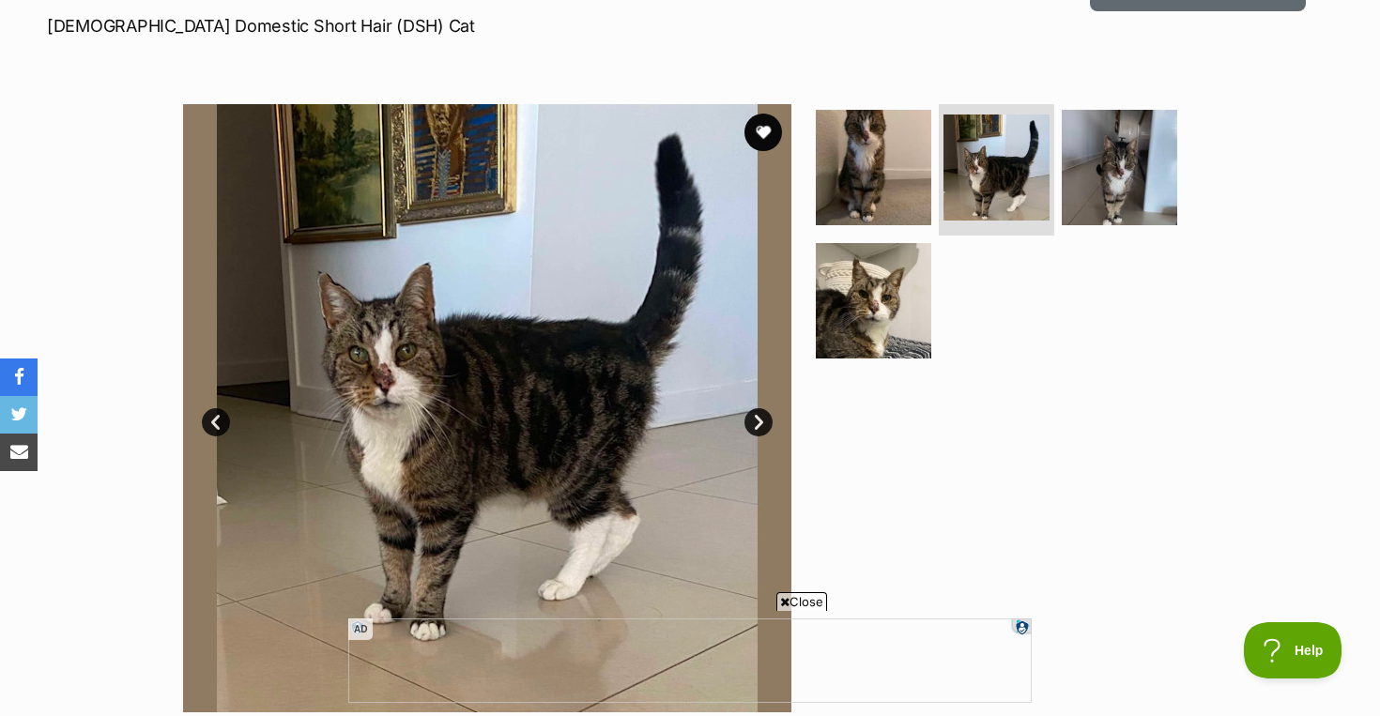
click at [760, 420] on link "Next" at bounding box center [758, 422] width 28 height 28
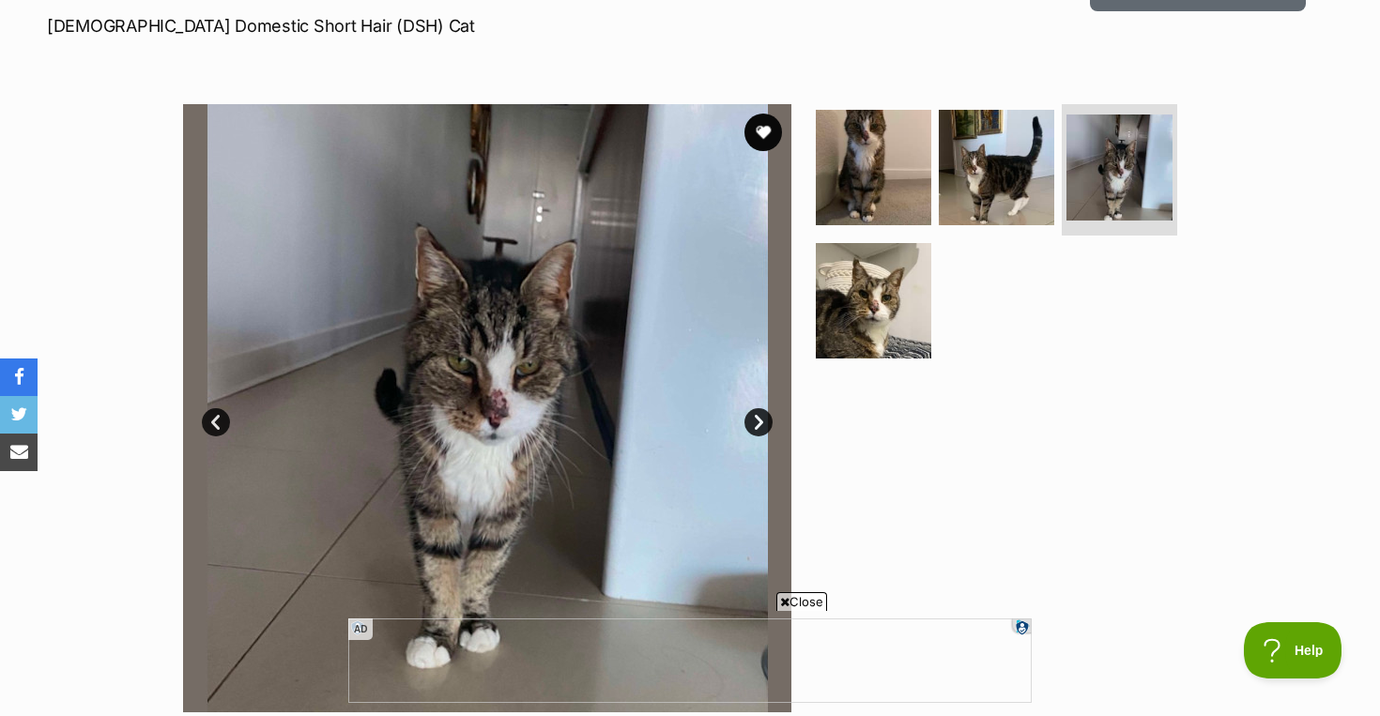
click at [760, 421] on link "Next" at bounding box center [758, 422] width 28 height 28
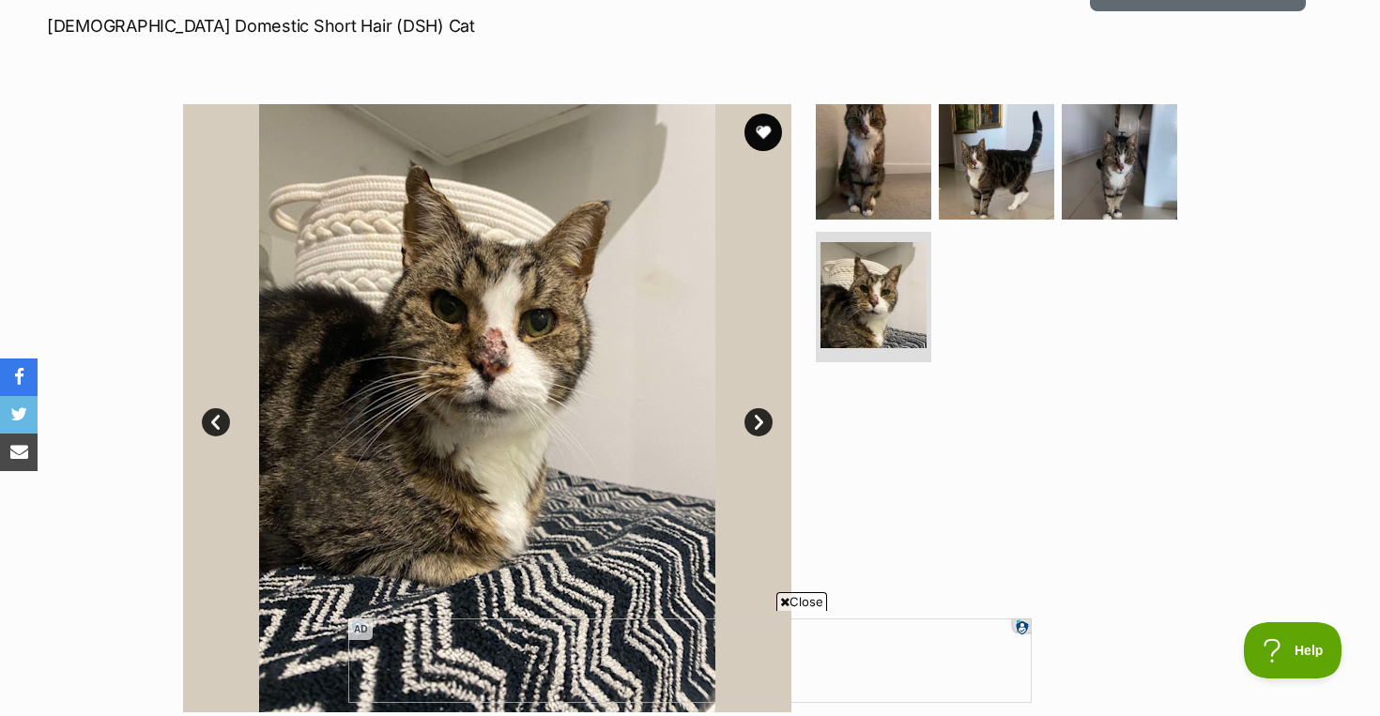
click at [760, 421] on link "Next" at bounding box center [758, 422] width 28 height 28
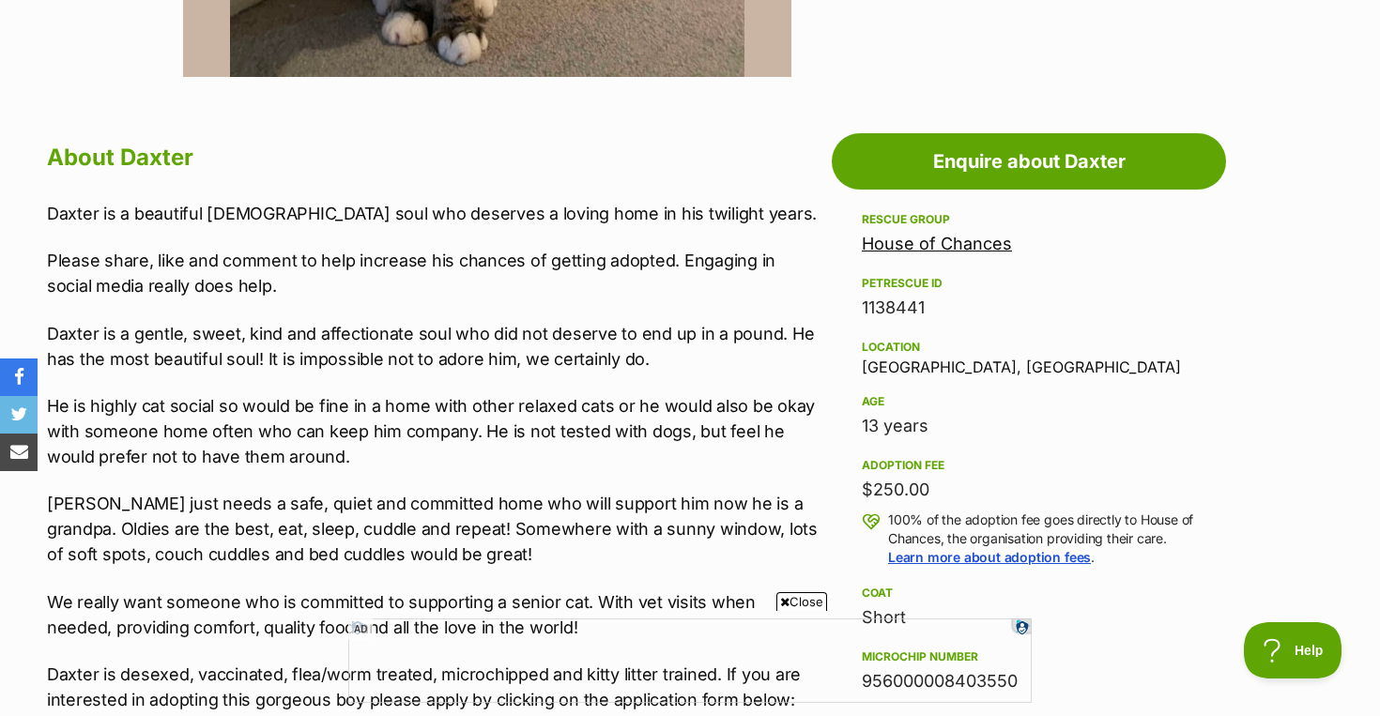
scroll to position [926, 0]
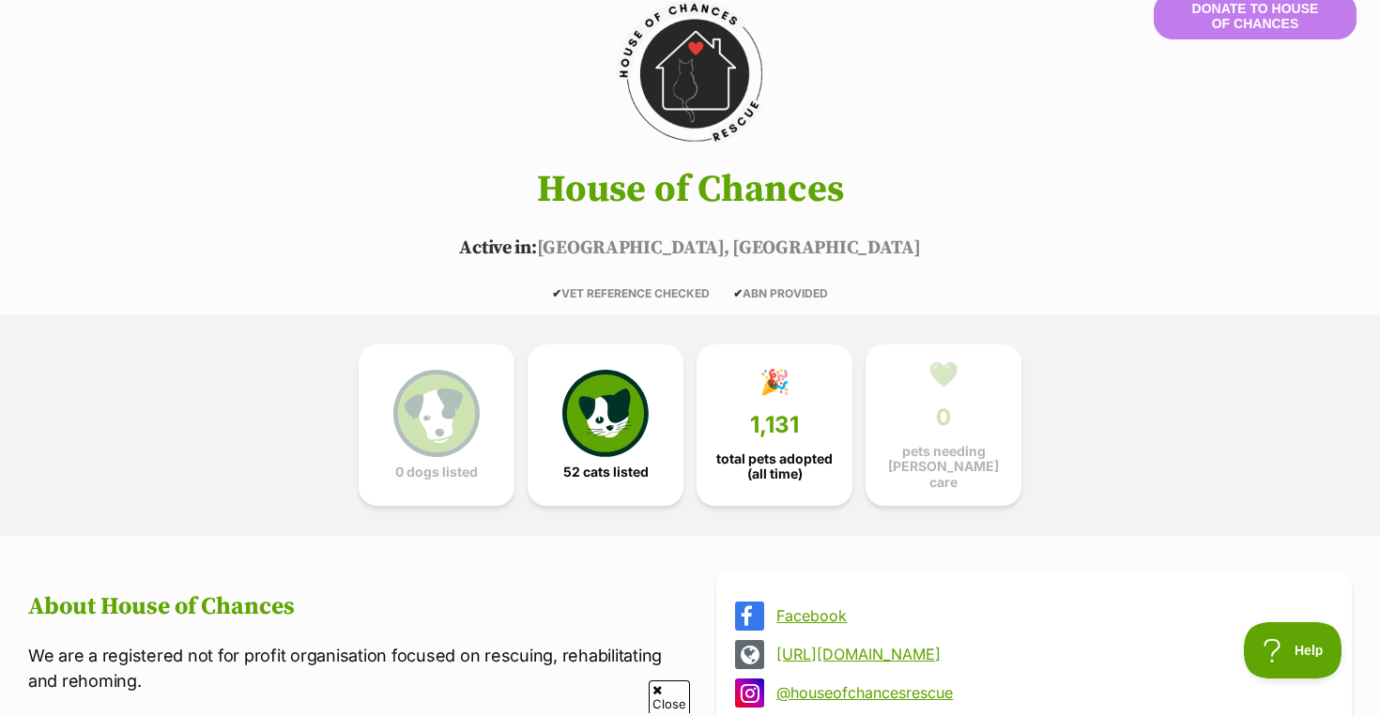
scroll to position [317, 0]
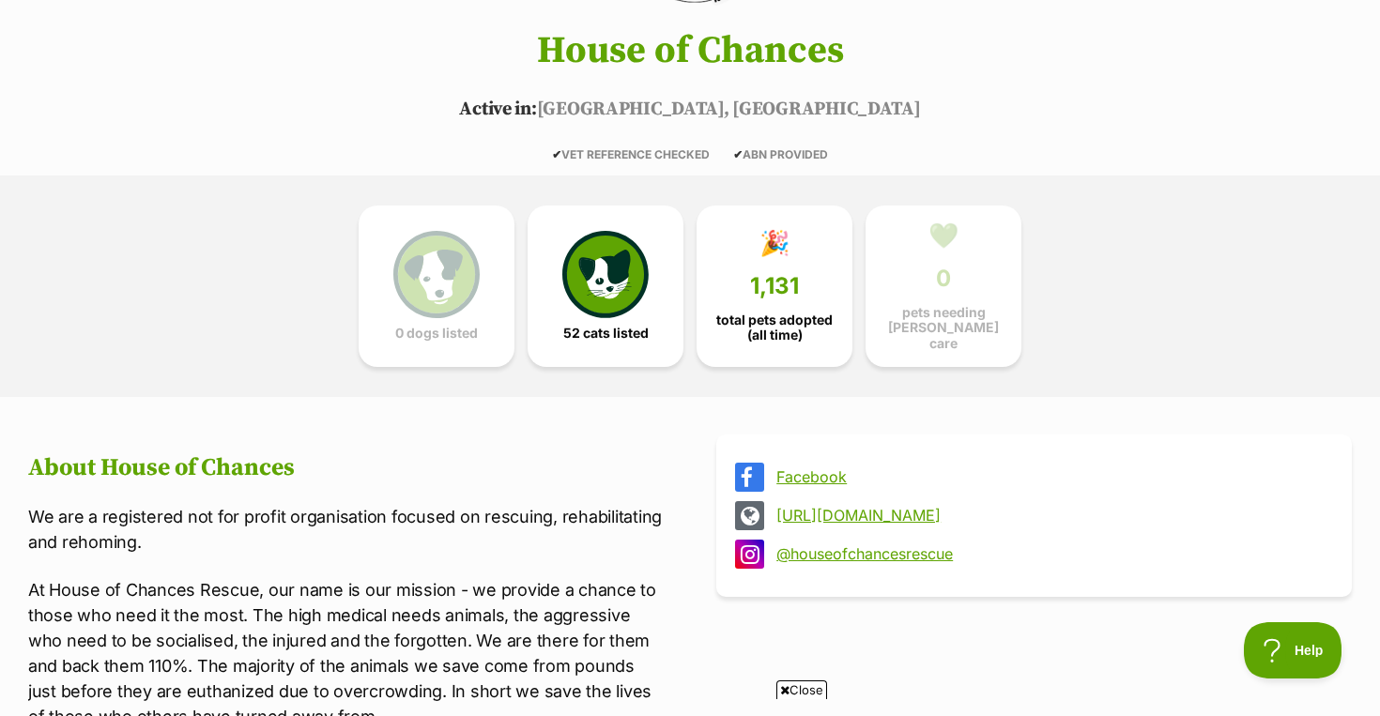
click at [810, 511] on link "[URL][DOMAIN_NAME]" at bounding box center [1050, 515] width 549 height 17
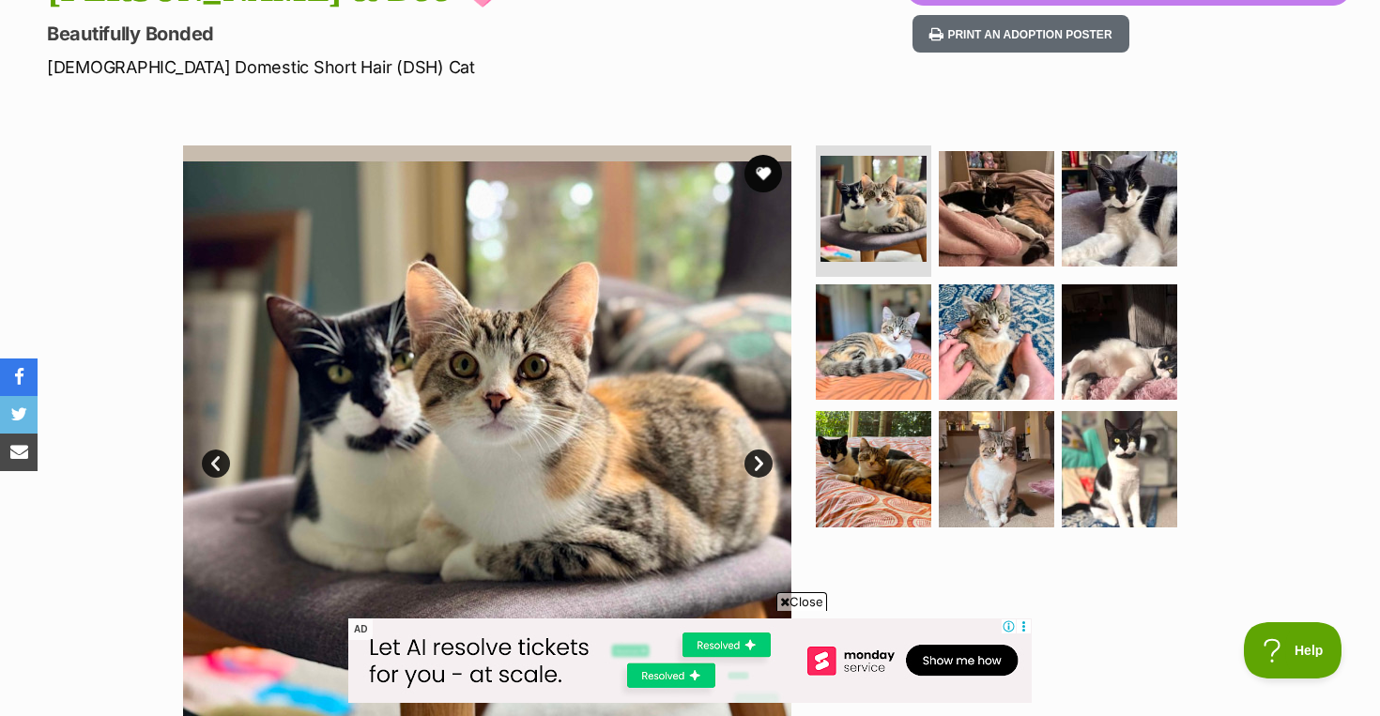
scroll to position [246, 0]
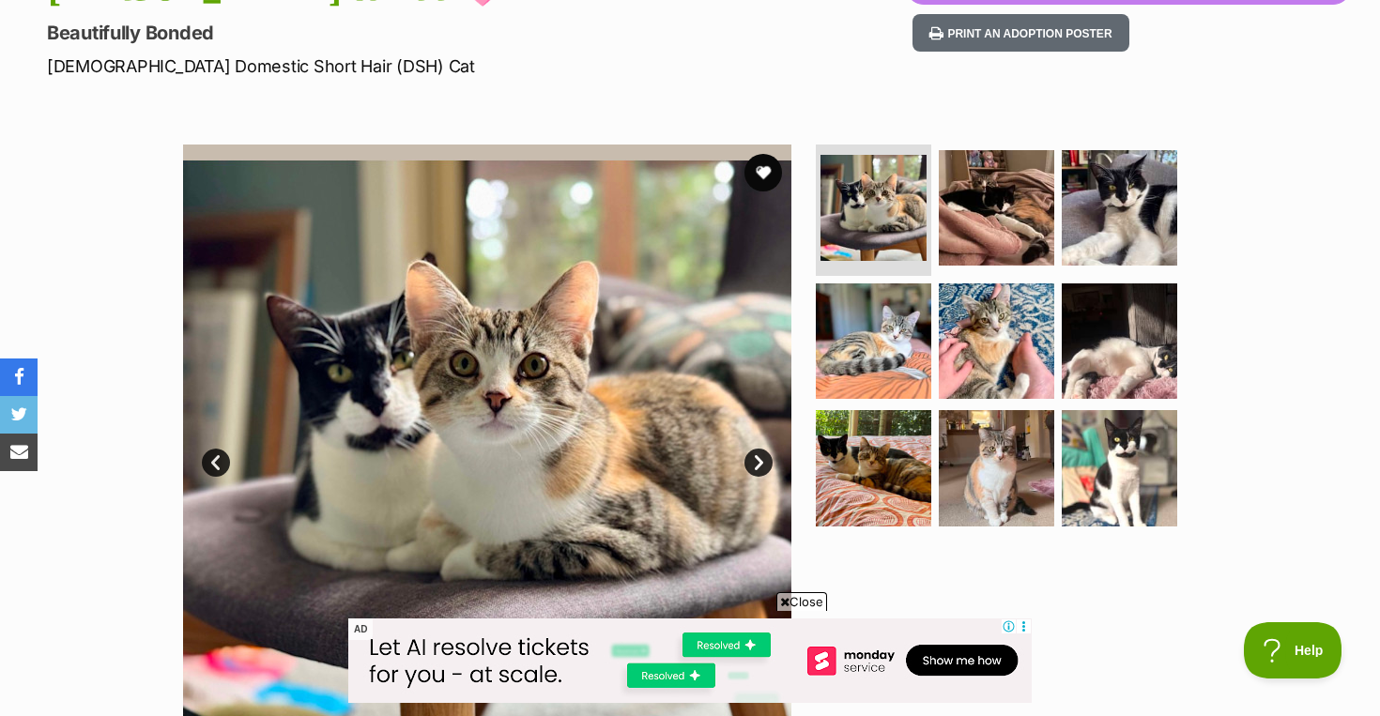
click at [760, 466] on link "Next" at bounding box center [758, 463] width 28 height 28
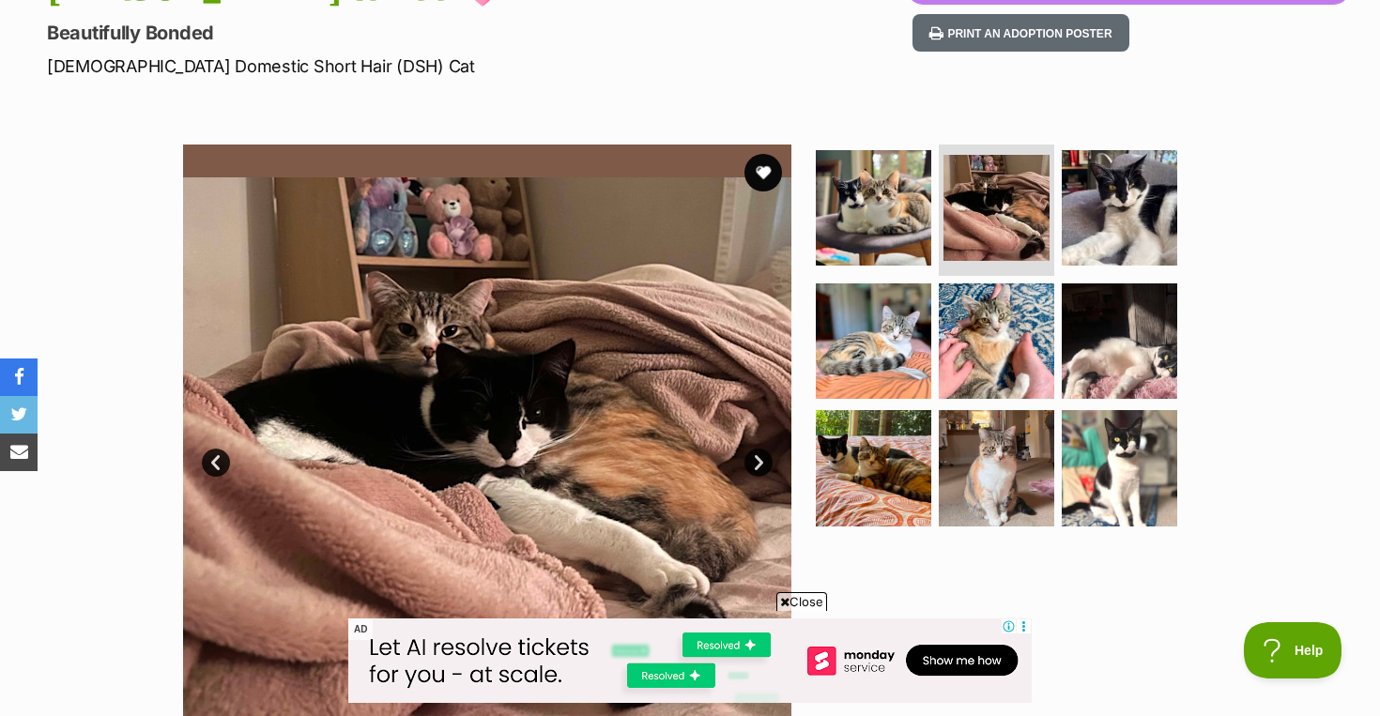
click at [754, 466] on link "Next" at bounding box center [758, 463] width 28 height 28
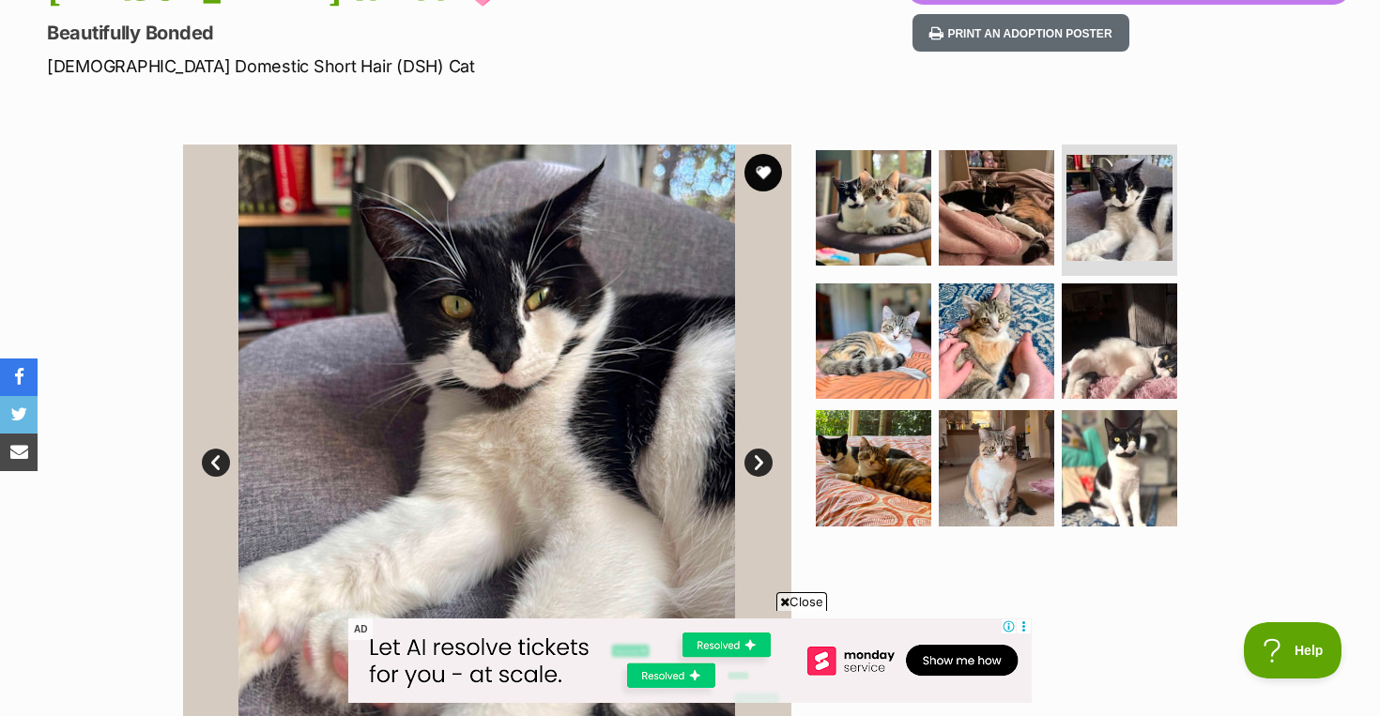
click at [754, 466] on link "Next" at bounding box center [758, 463] width 28 height 28
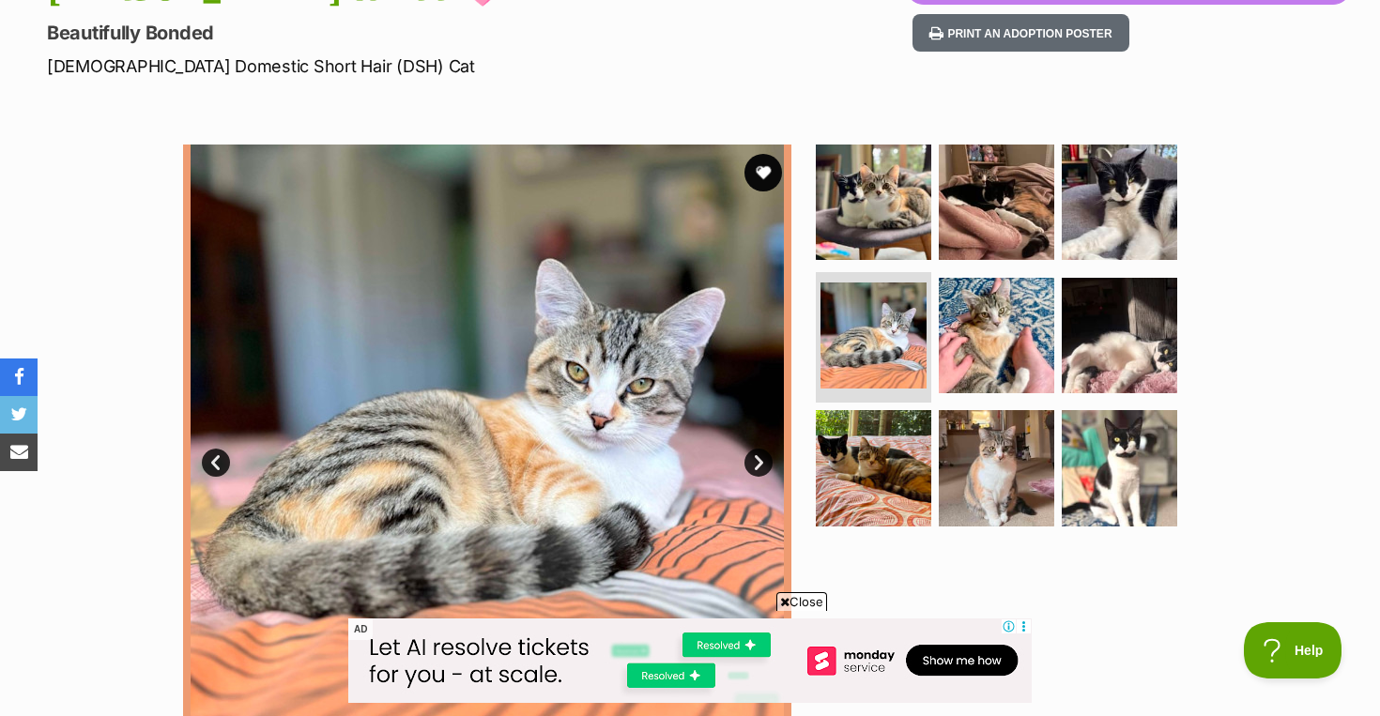
click at [754, 466] on link "Next" at bounding box center [758, 463] width 28 height 28
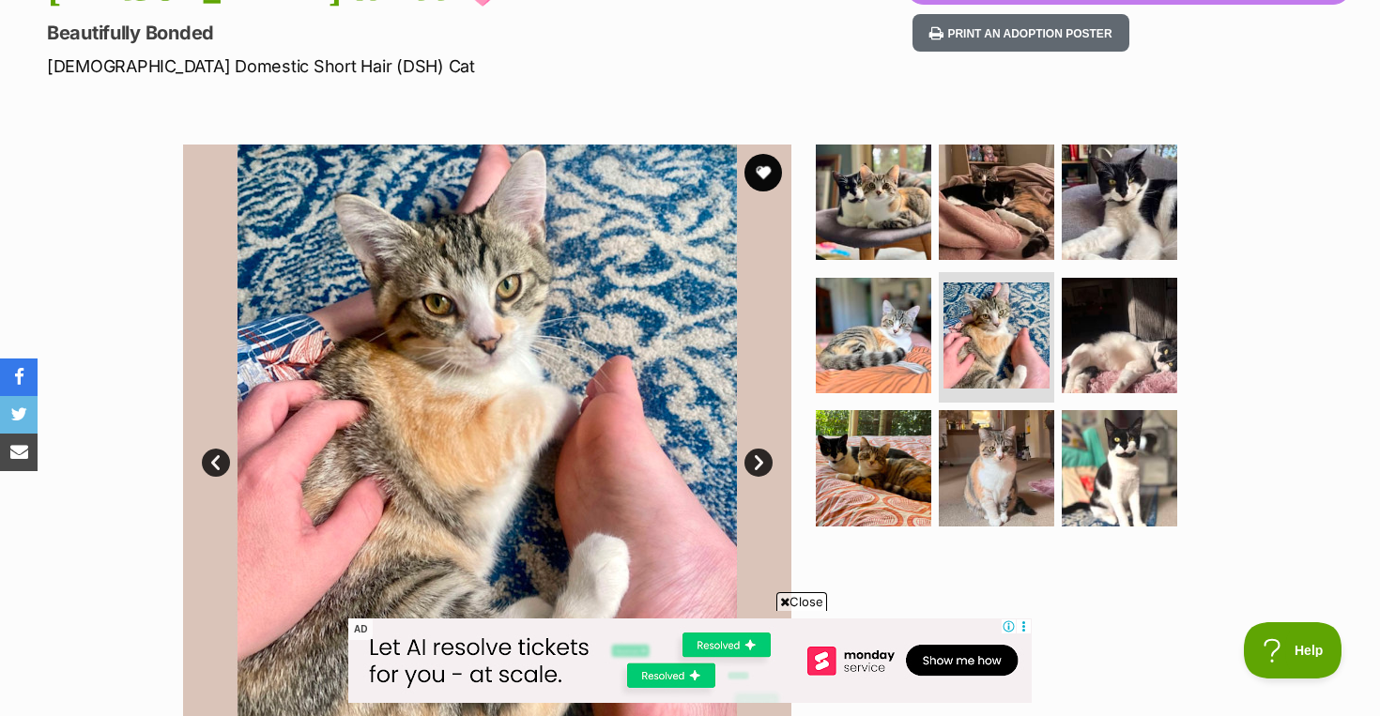
click at [754, 466] on link "Next" at bounding box center [758, 463] width 28 height 28
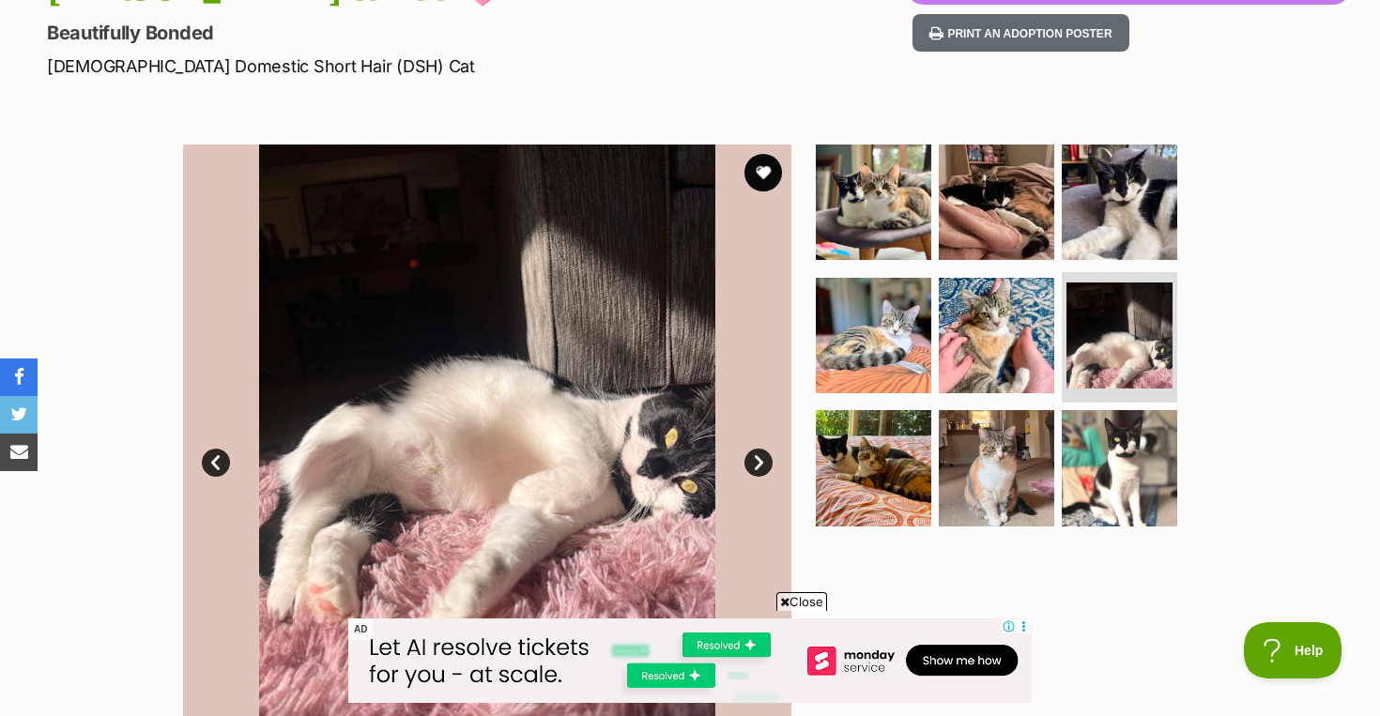
click at [754, 466] on link "Next" at bounding box center [758, 463] width 28 height 28
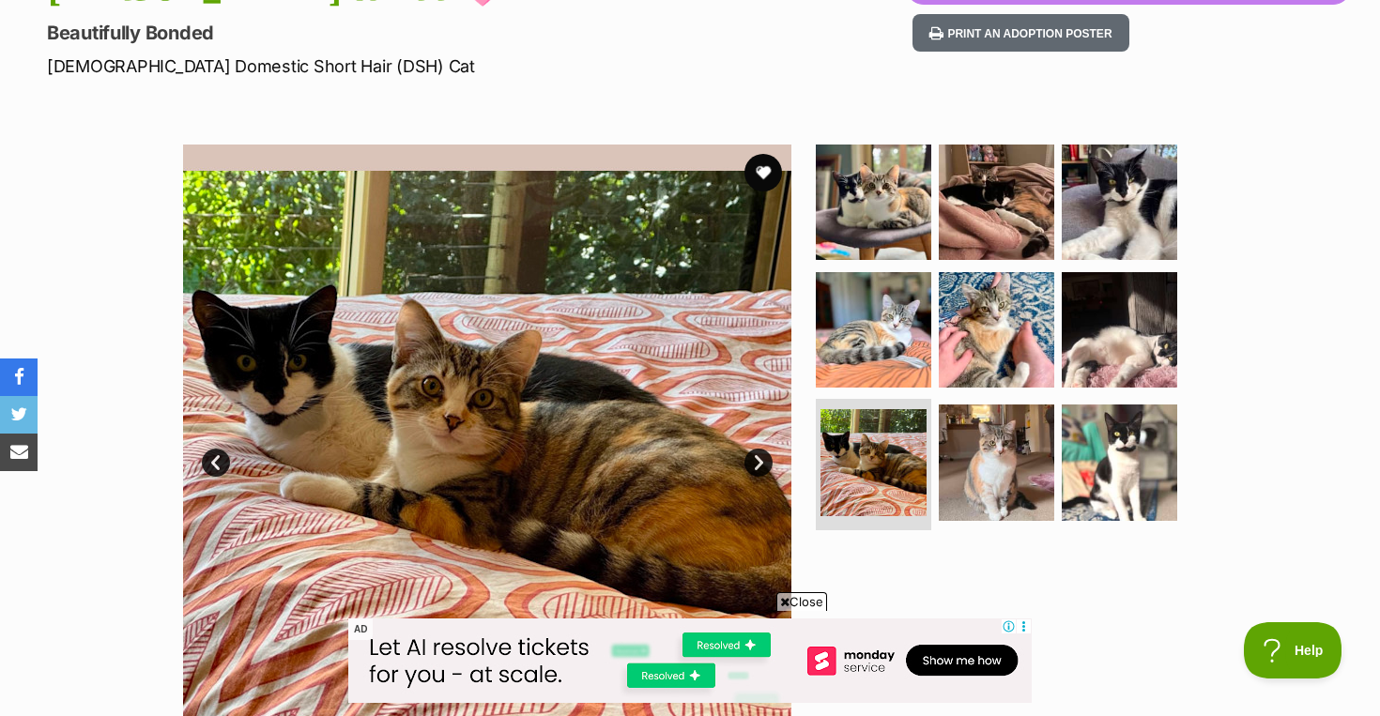
click at [754, 466] on link "Next" at bounding box center [758, 463] width 28 height 28
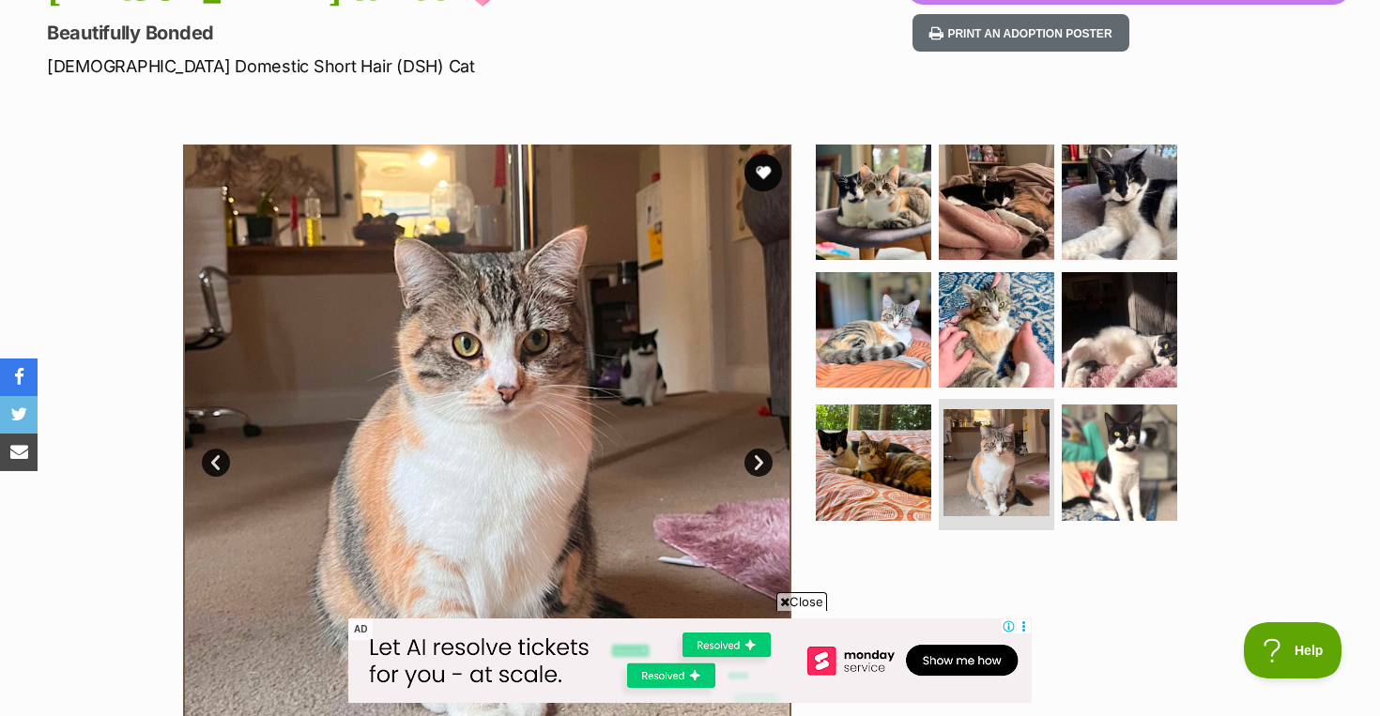
click at [754, 466] on link "Next" at bounding box center [758, 463] width 28 height 28
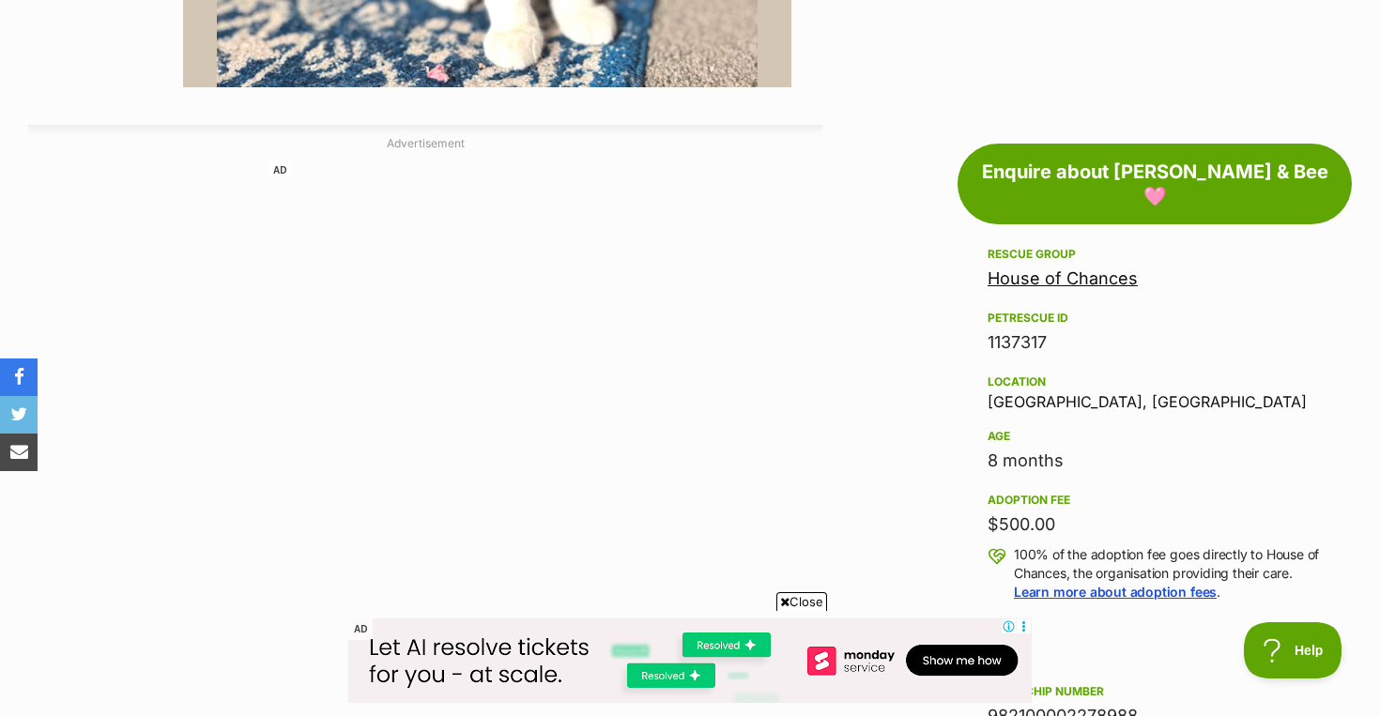
scroll to position [1017, 0]
